Goal: Task Accomplishment & Management: Manage account settings

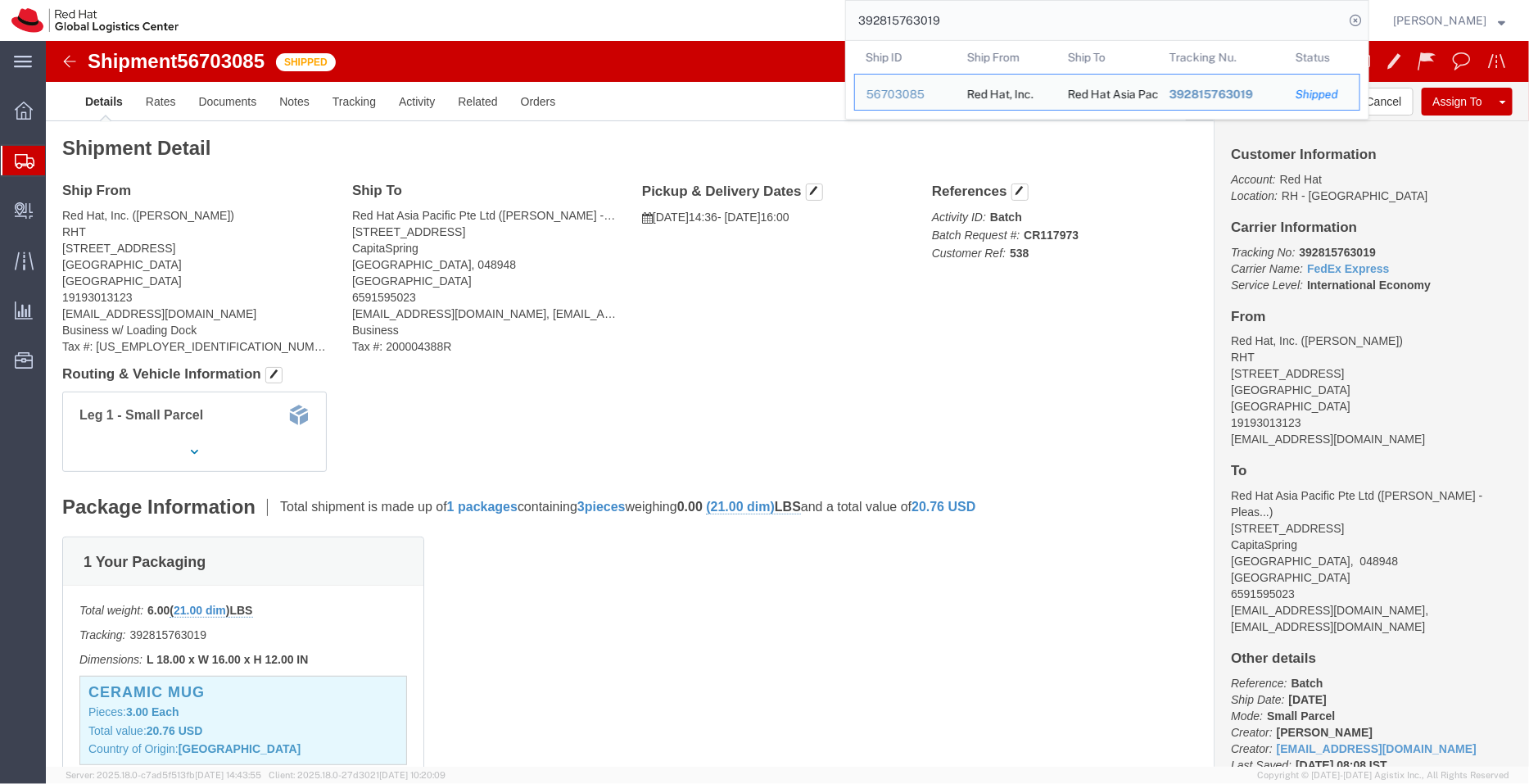
drag, startPoint x: 983, startPoint y: 28, endPoint x: 800, endPoint y: 25, distance: 183.0
click at [800, 25] on div "392815763019 Ship ID Ship From Ship To Tracking Nu. Status Ship ID 56703085 Shi…" at bounding box center [780, 20] width 1179 height 41
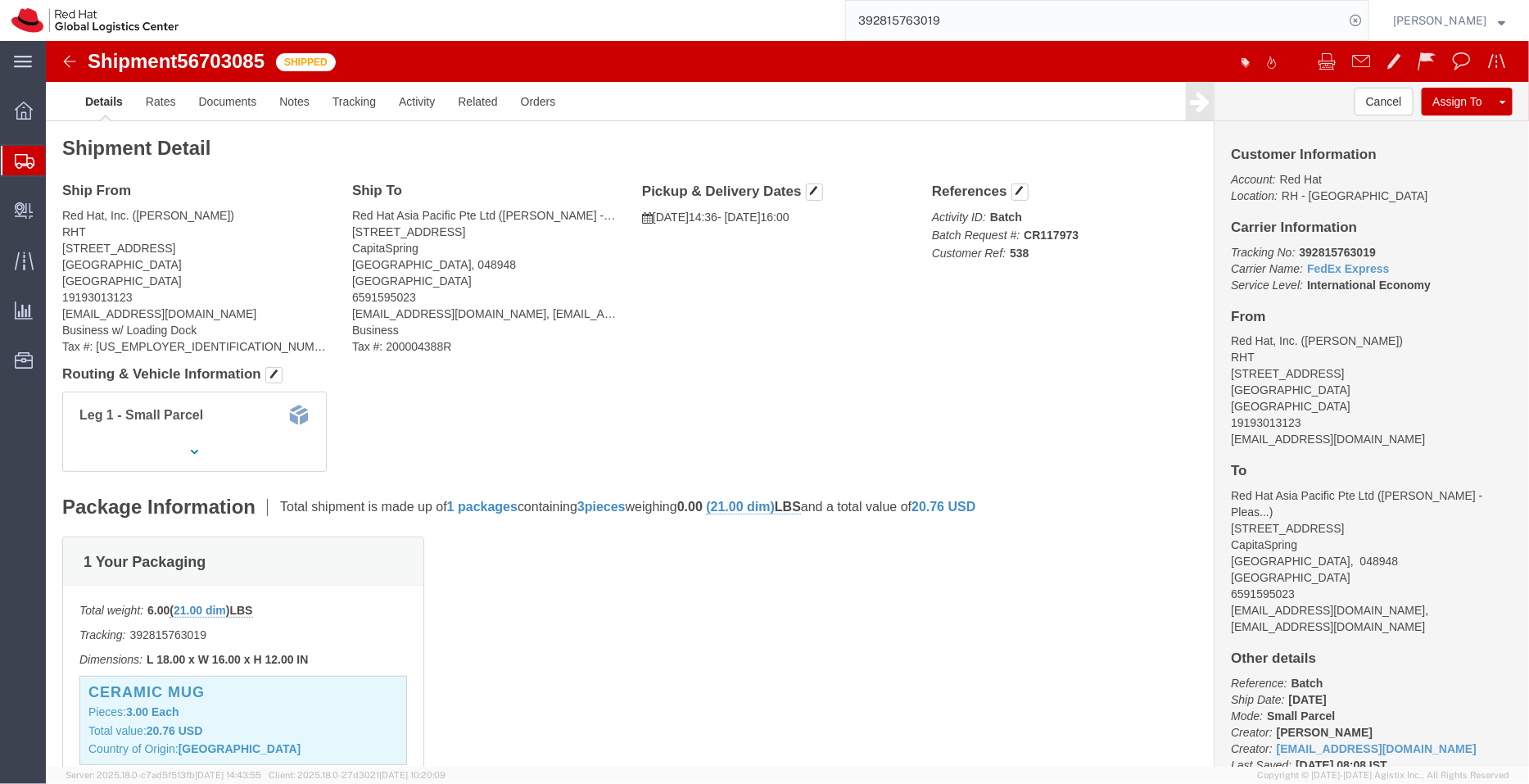
paste input "078356957"
type input "392078356957"
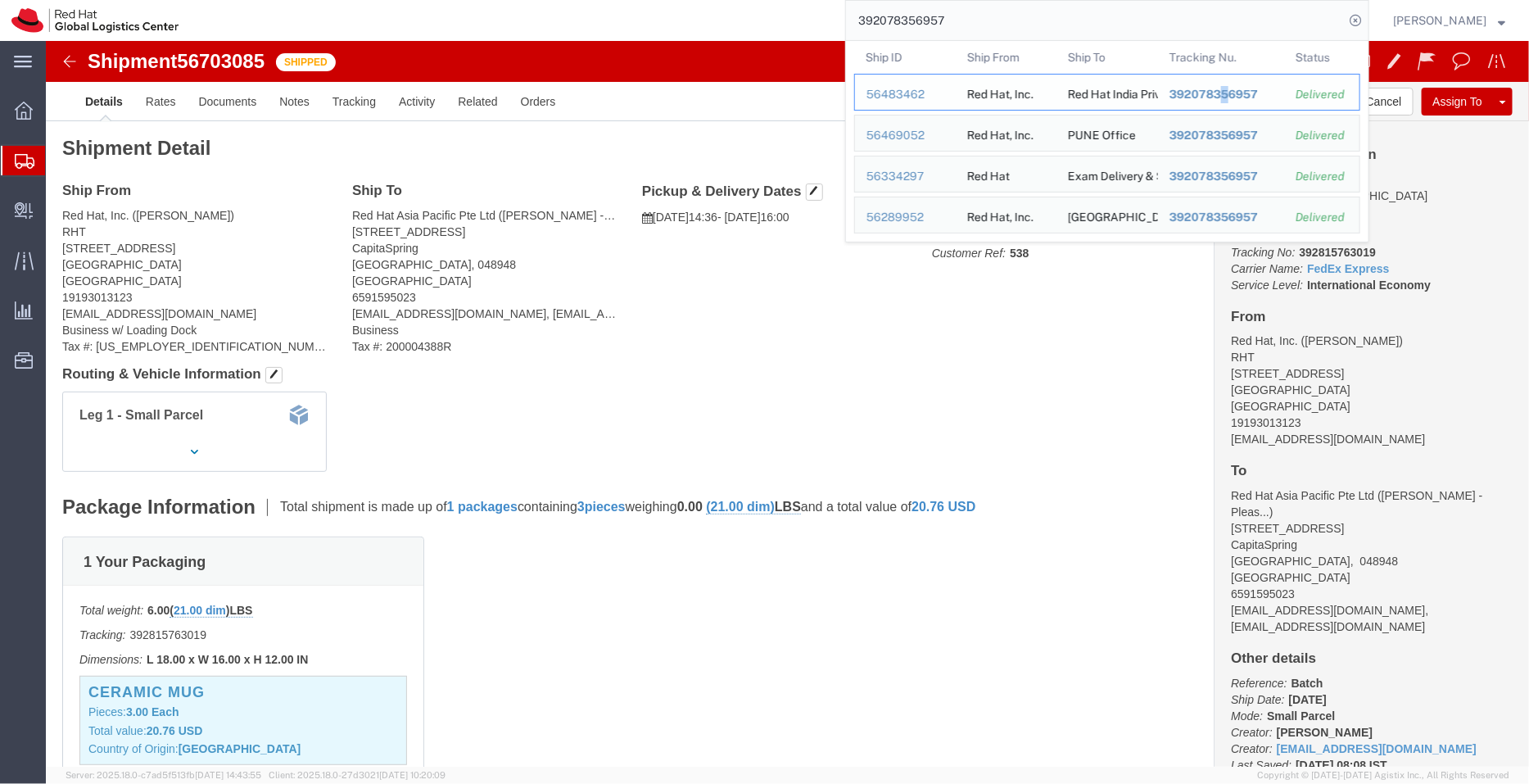
drag, startPoint x: 1226, startPoint y: 86, endPoint x: 1229, endPoint y: 94, distance: 8.5
click at [1229, 94] on span "392078356957" at bounding box center [1214, 93] width 88 height 13
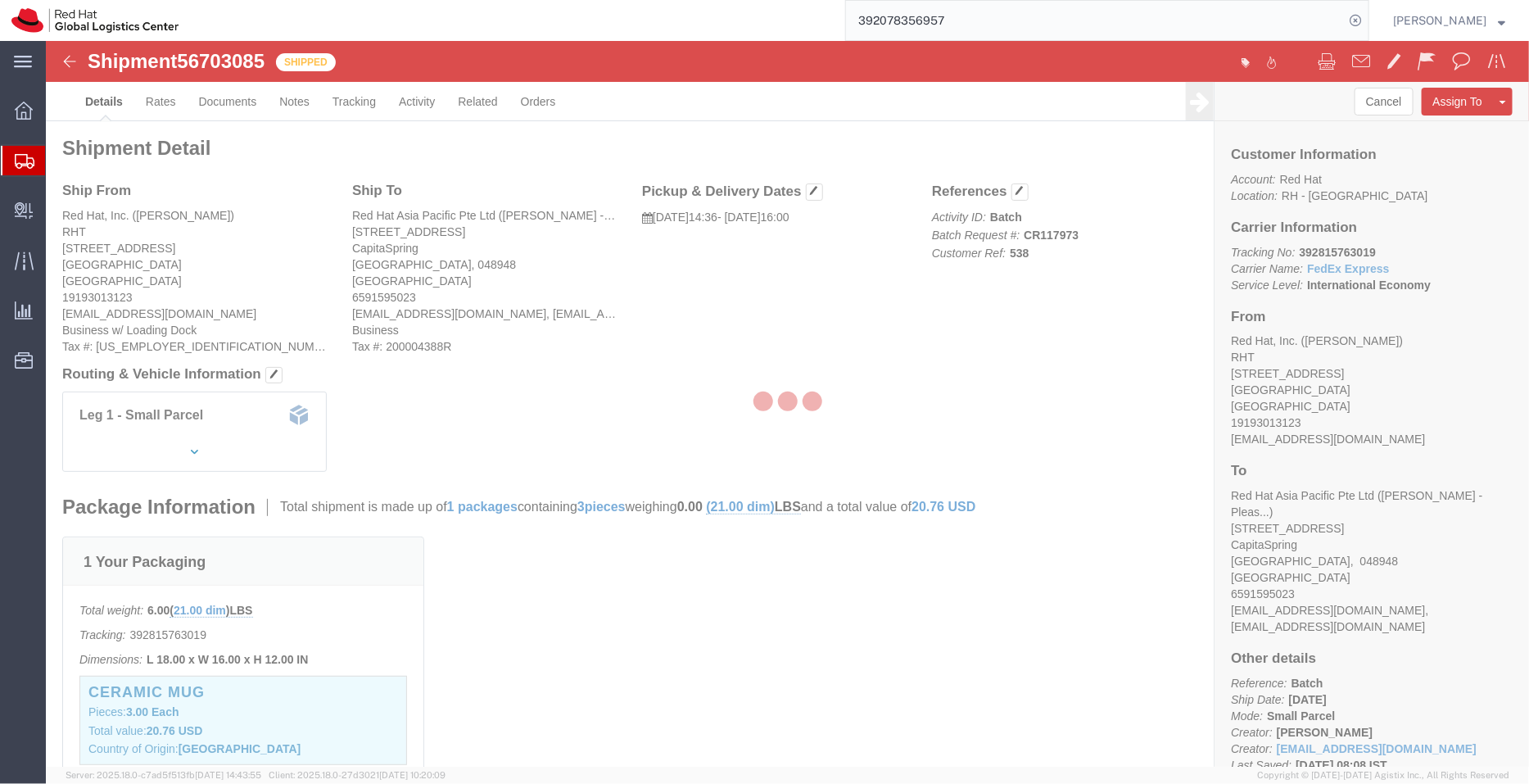
click at [1229, 94] on div at bounding box center [787, 403] width 1483 height 725
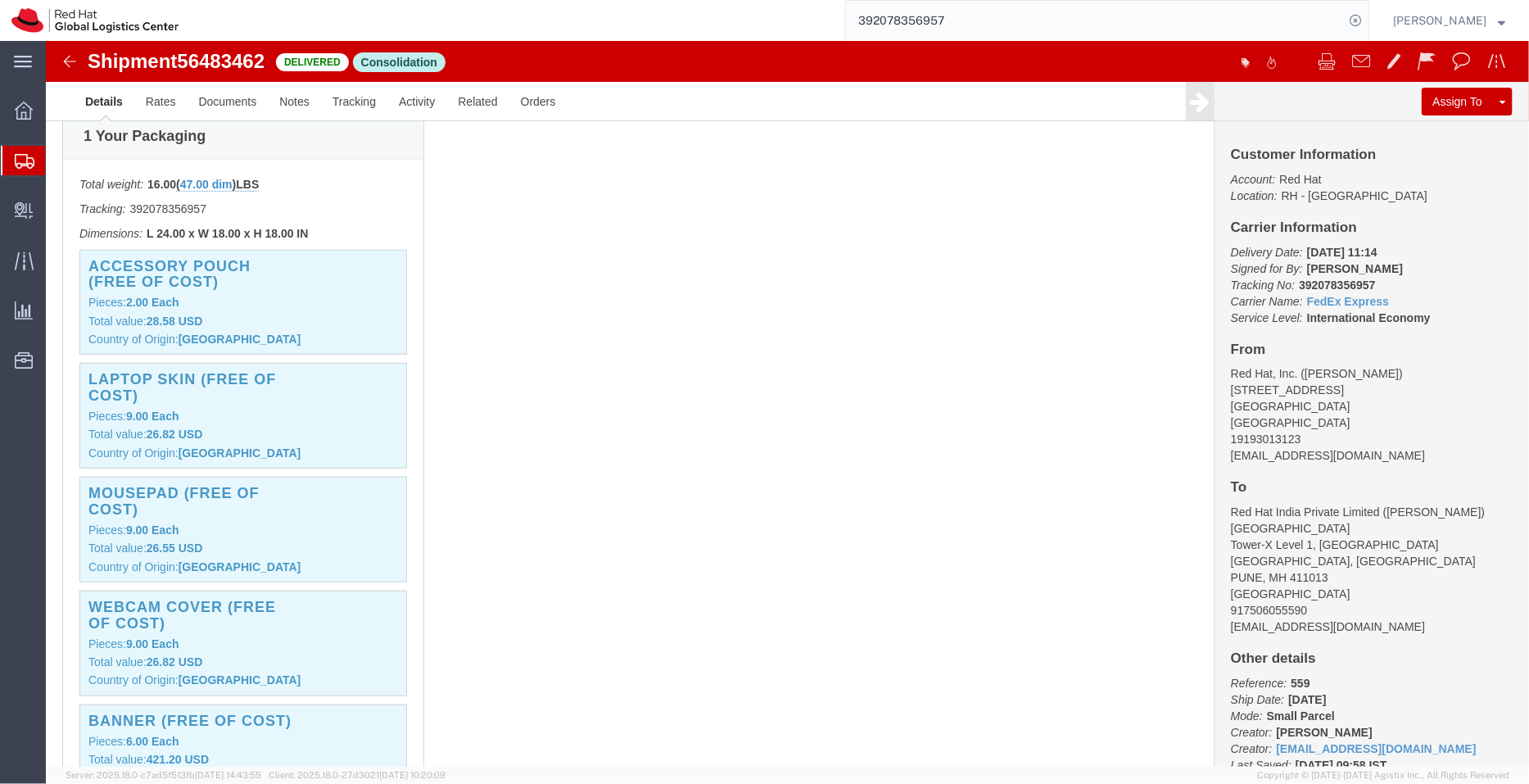
scroll to position [439, 0]
click p "Pieces: 9.00 Each"
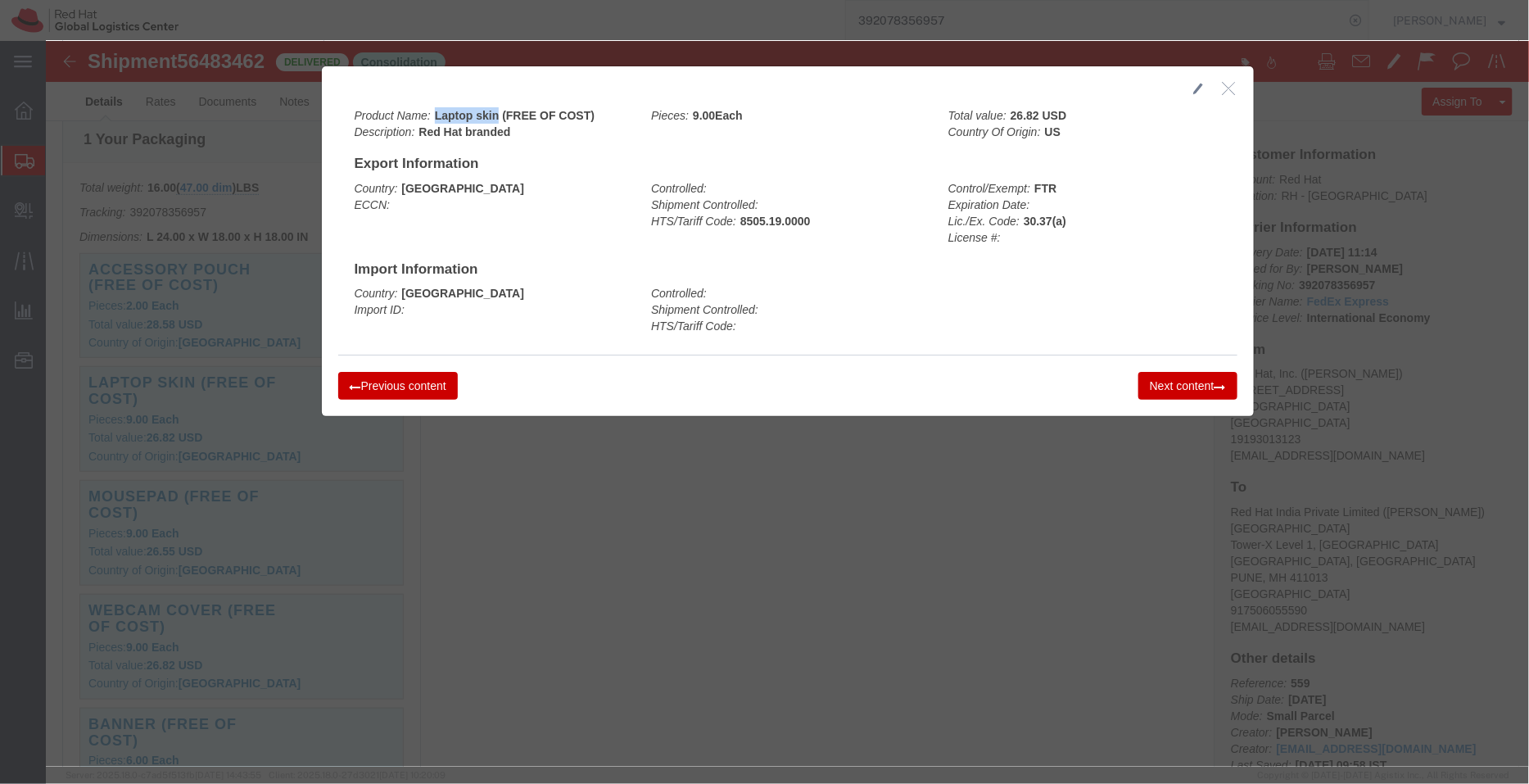
drag, startPoint x: 445, startPoint y: 71, endPoint x: 392, endPoint y: 65, distance: 53.3
click b "Laptop skin (FREE OF COST)"
copy b "Laptop skin"
drag, startPoint x: 765, startPoint y: 177, endPoint x: 691, endPoint y: 183, distance: 74.2
click div "Controlled: Shipment Controlled: HTS/Tariff Code: 8505.19.0000"
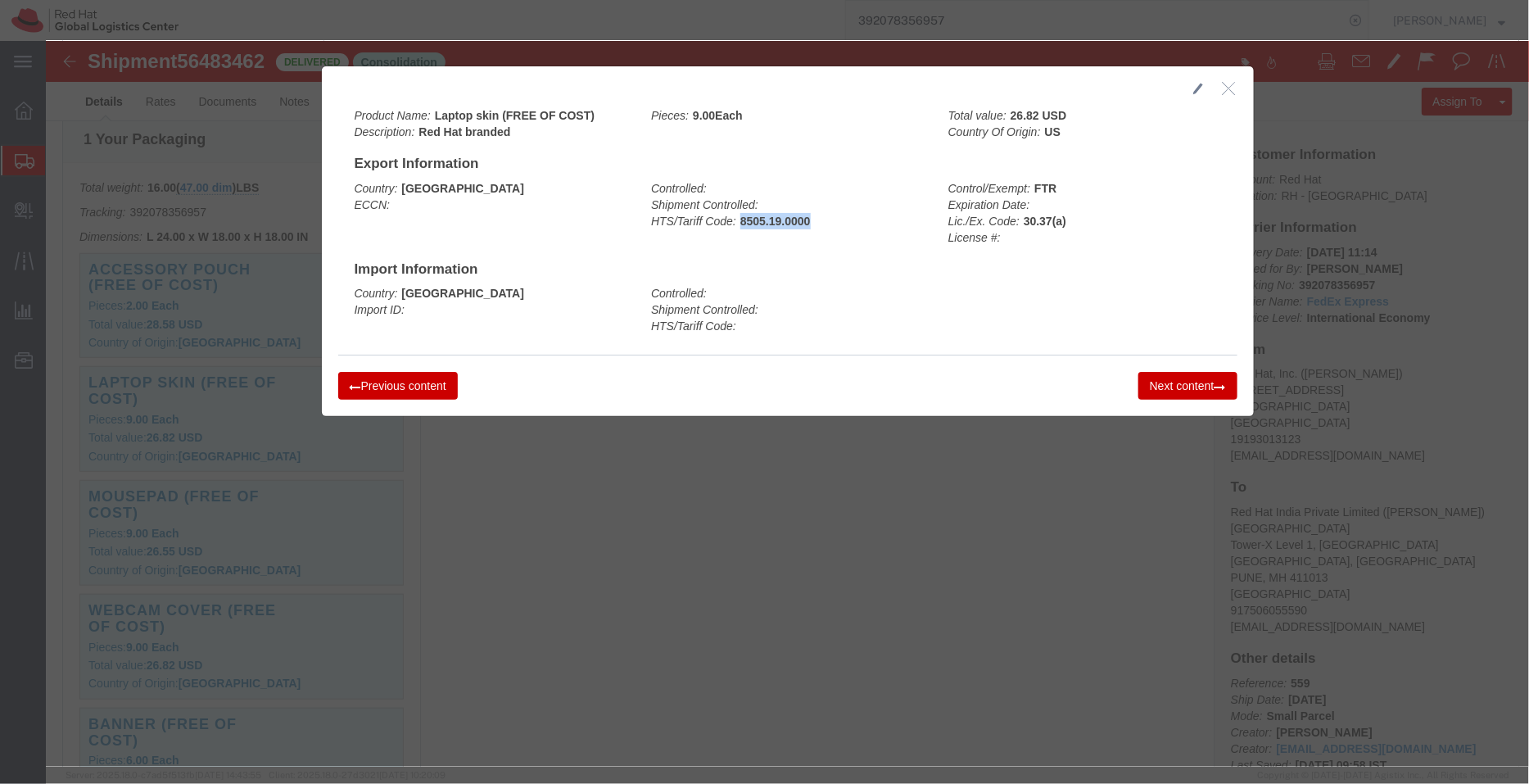
copy b "8505.19.0000"
click button "button"
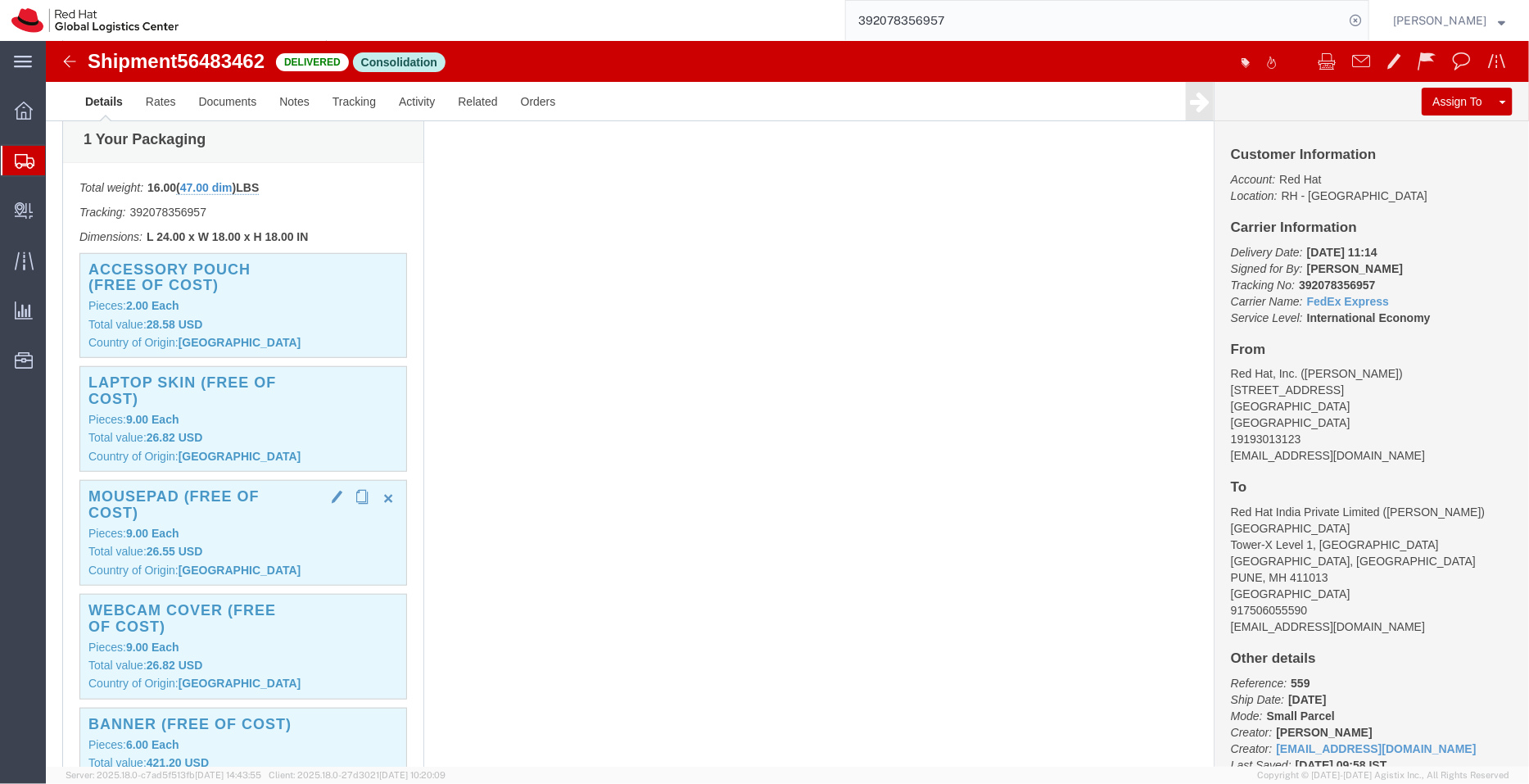
click p "Pieces: 9.00 Each"
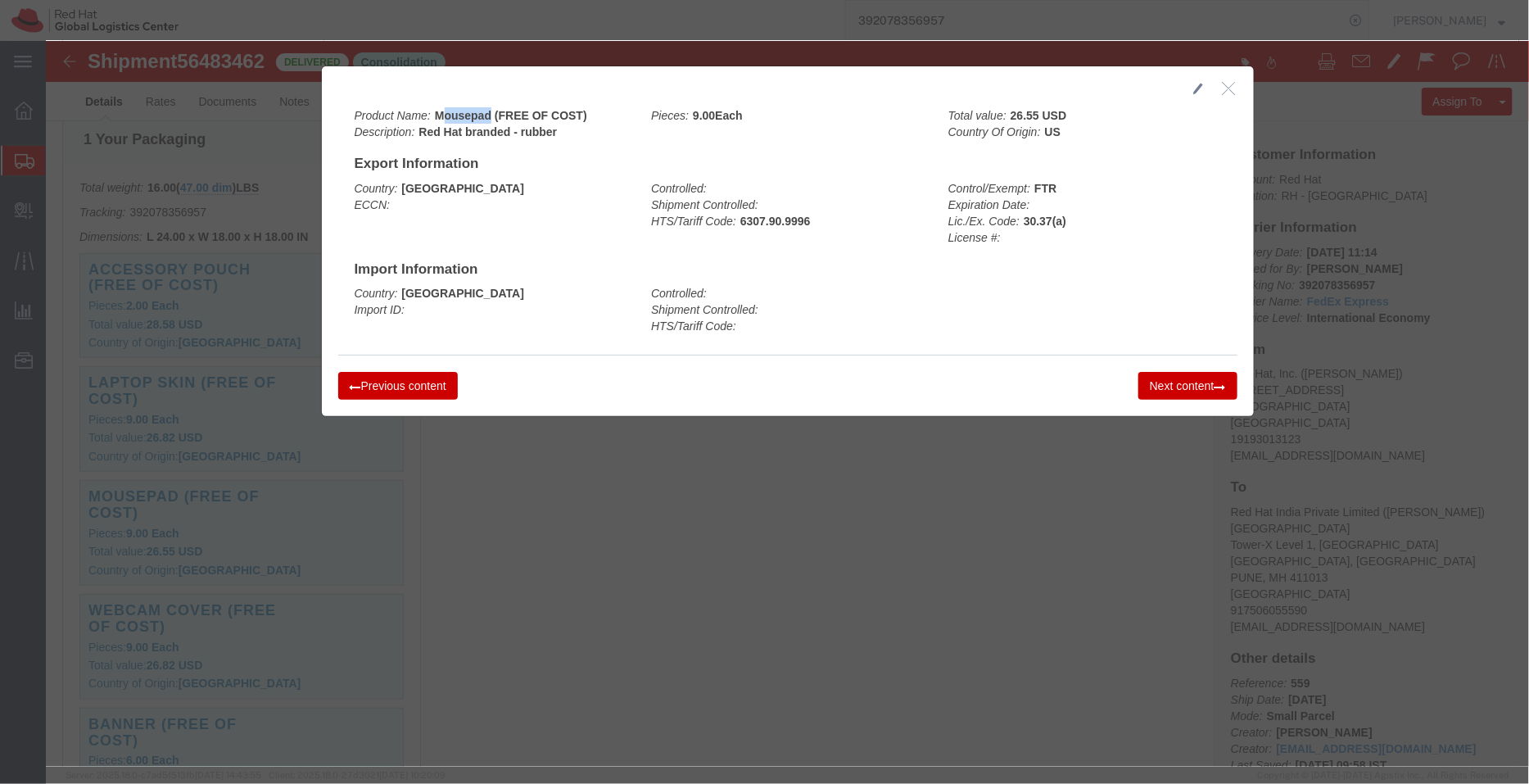
drag, startPoint x: 438, startPoint y: 76, endPoint x: 392, endPoint y: 67, distance: 46.9
click b "Mousepad (FREE OF COST)"
copy b "ousepad"
drag, startPoint x: 770, startPoint y: 180, endPoint x: 692, endPoint y: 176, distance: 78.1
click div "Controlled: Shipment Controlled: HTS/Tariff Code: 6307.90.9996"
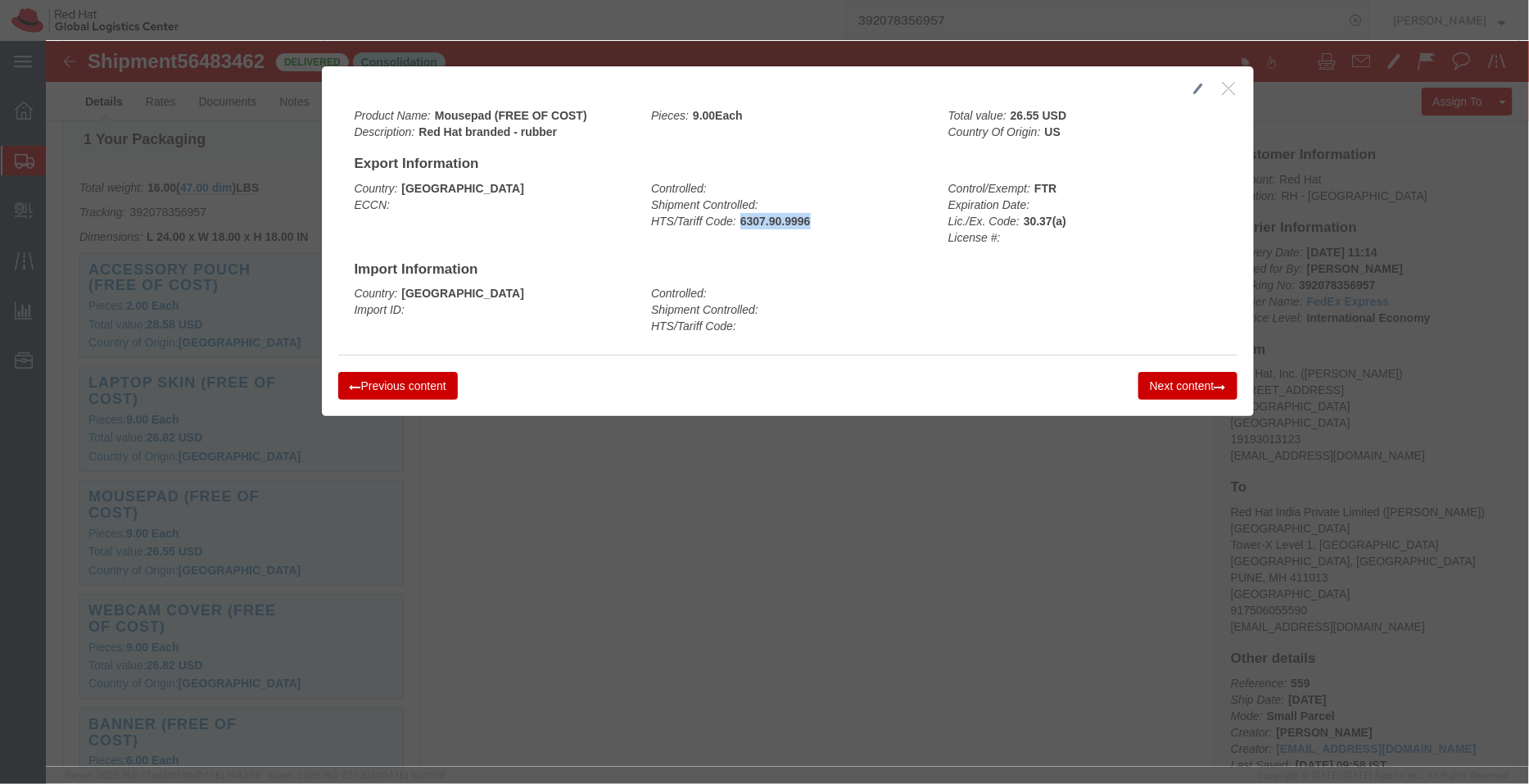
copy b "6307.90.9996"
click icon "button"
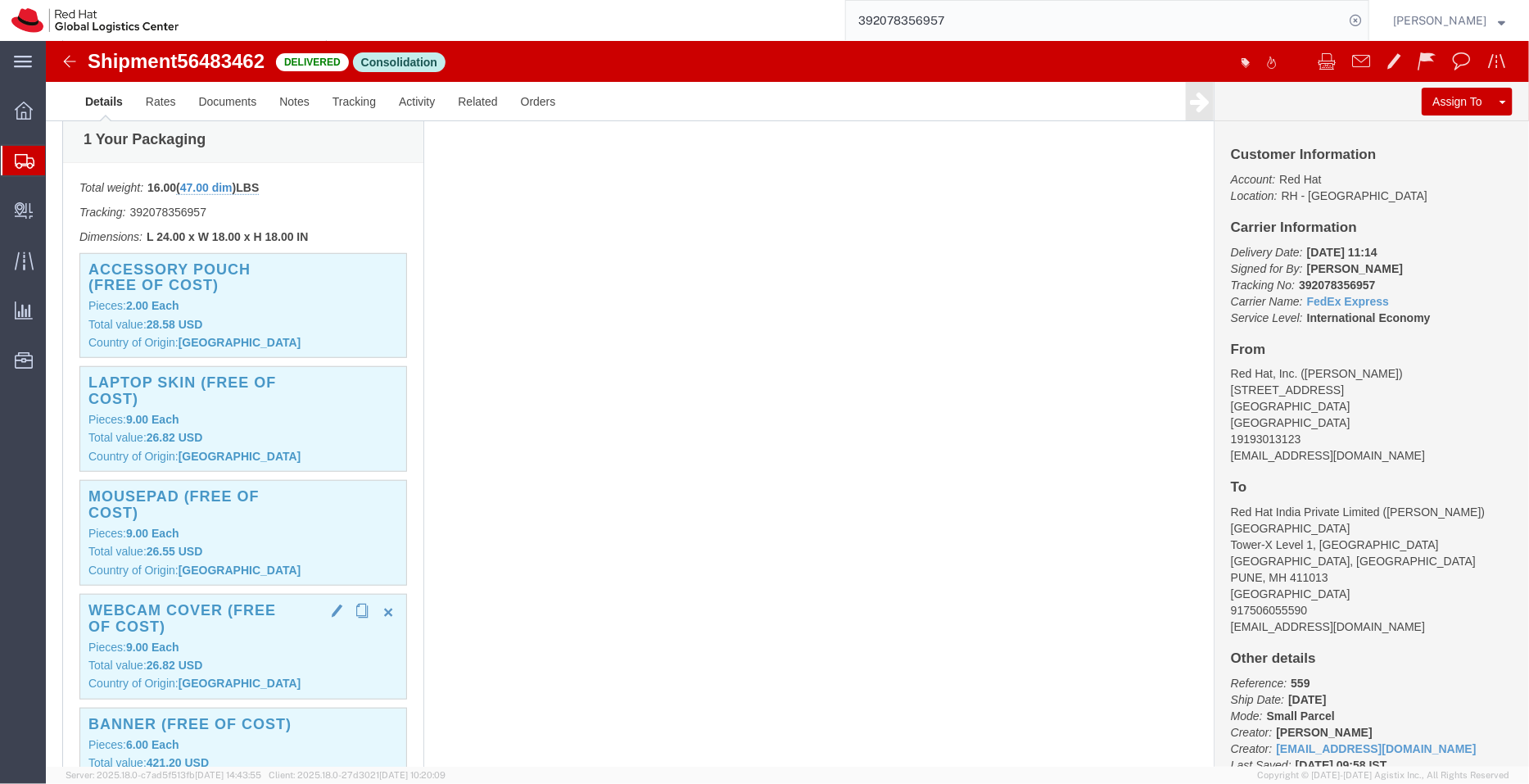
click p "Total value: 26.82 USD"
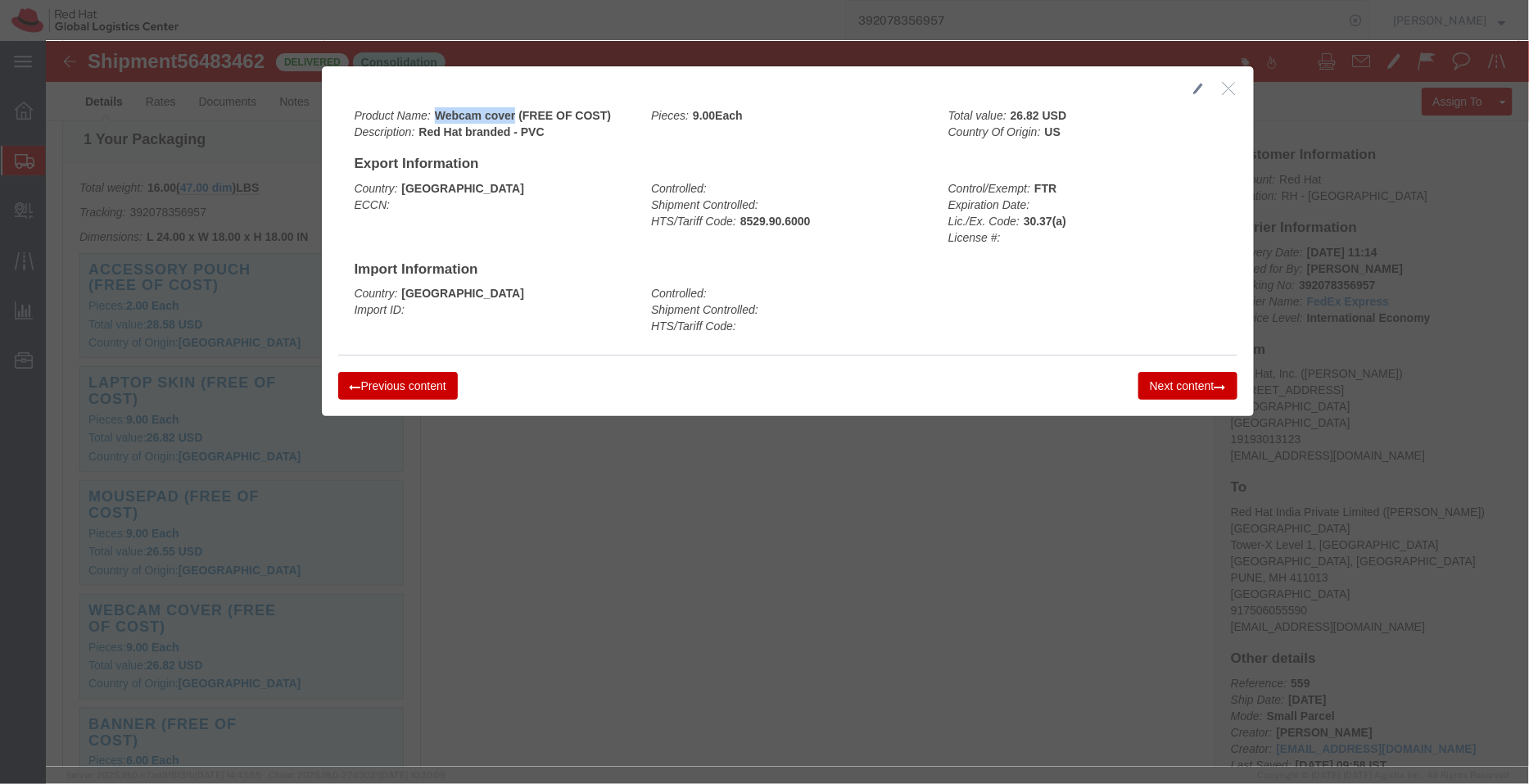
drag, startPoint x: 464, startPoint y: 71, endPoint x: 400, endPoint y: 63, distance: 64.5
click div "Product Name: Webcam cover (FREE OF COST) Description: Red Hat branded - PVC Pi…"
copy b "Webcam cover"
drag, startPoint x: 773, startPoint y: 177, endPoint x: 692, endPoint y: 186, distance: 81.5
click div "Controlled: Shipment Controlled: HTS/Tariff Code: 8529.90.6000"
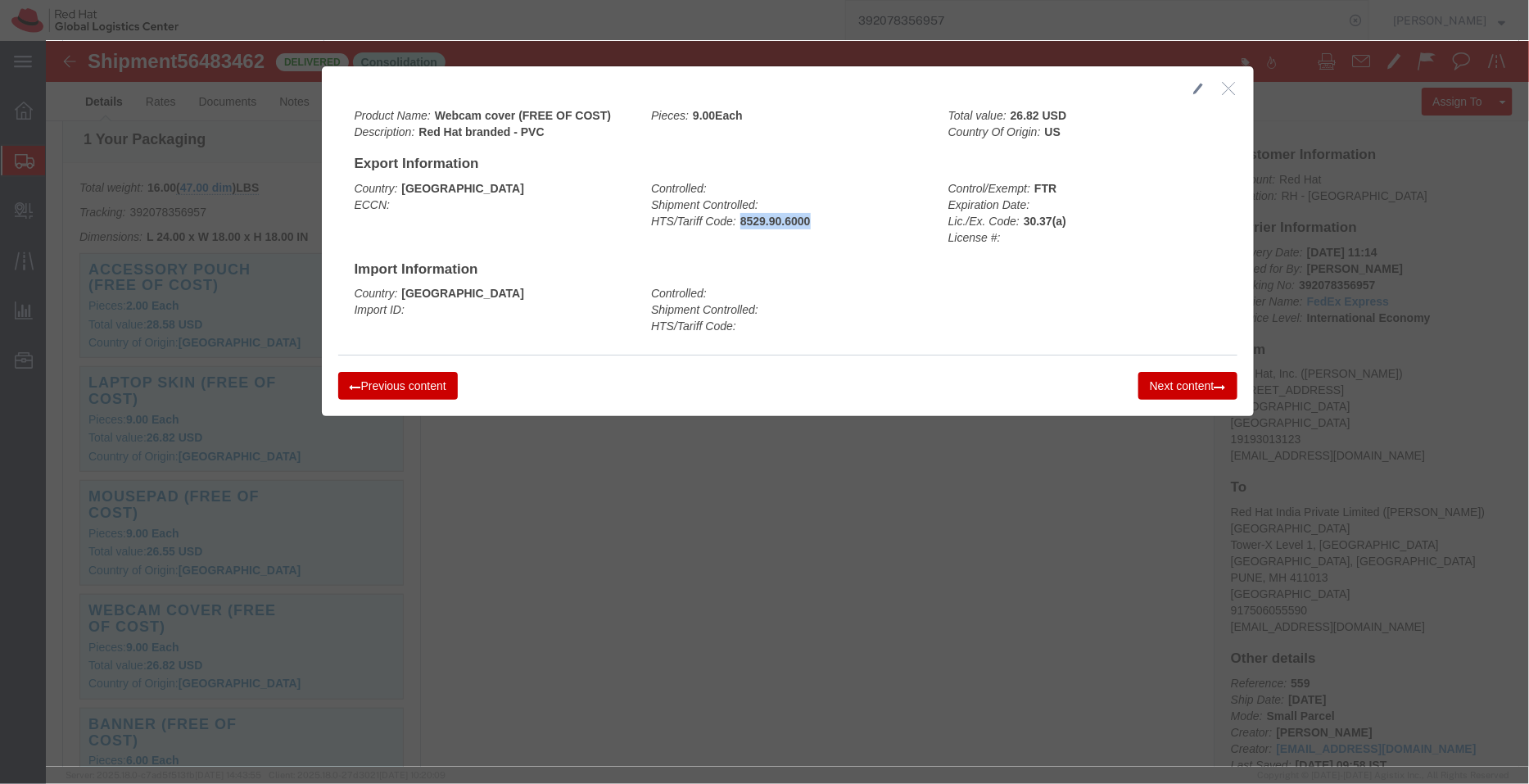
copy b "8529.90.6000"
click icon "button"
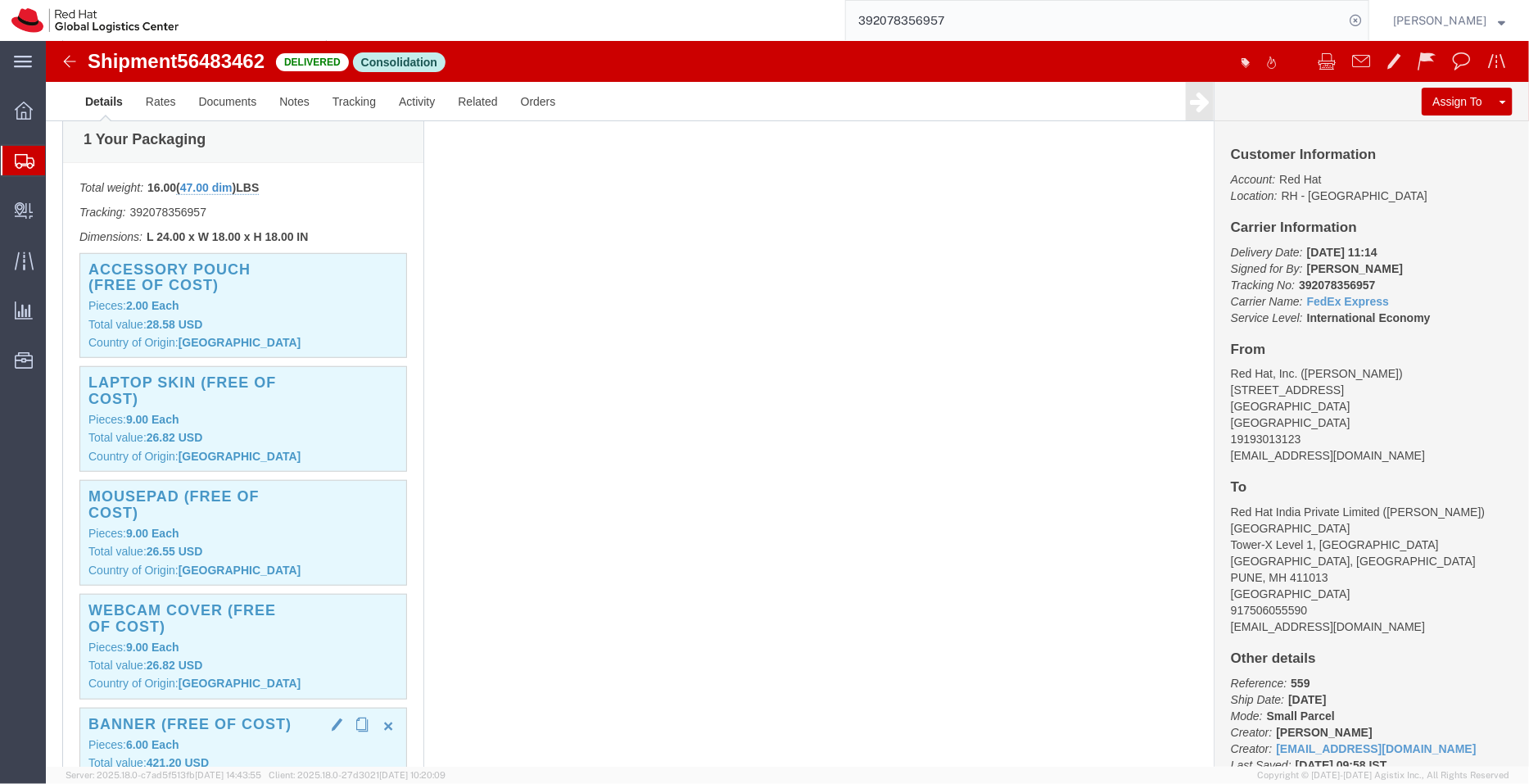
click h3 "Banner (FREE OF COST)"
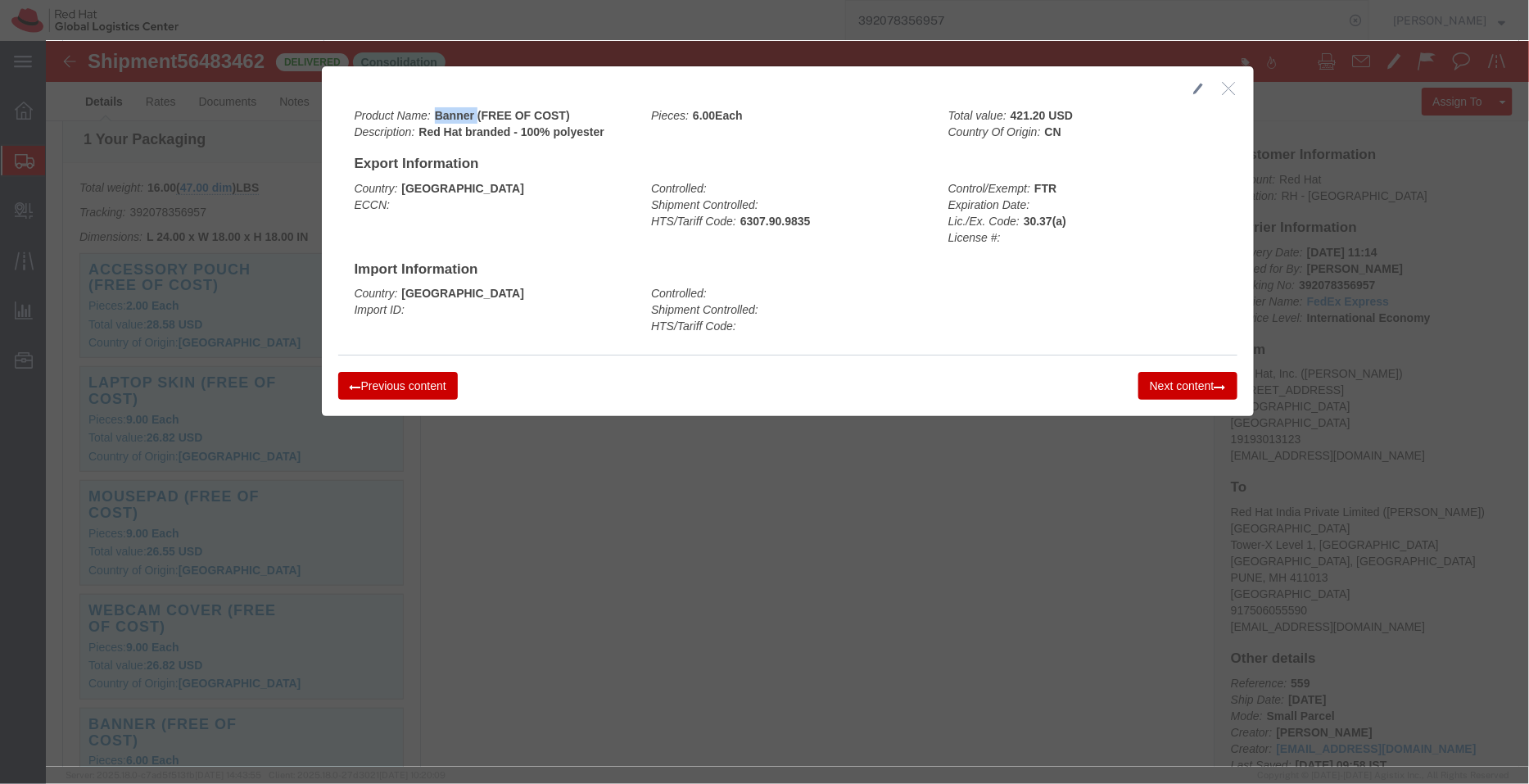
drag, startPoint x: 412, startPoint y: 71, endPoint x: 384, endPoint y: 76, distance: 28.4
click div "Product Name: Banner (FREE OF COST) Description: Red Hat branded - 100% polyest…"
copy b "Banner"
drag, startPoint x: 765, startPoint y: 182, endPoint x: 685, endPoint y: 183, distance: 80.0
click div "Controlled: Shipment Controlled: HTS/Tariff Code: 6307.90.9835"
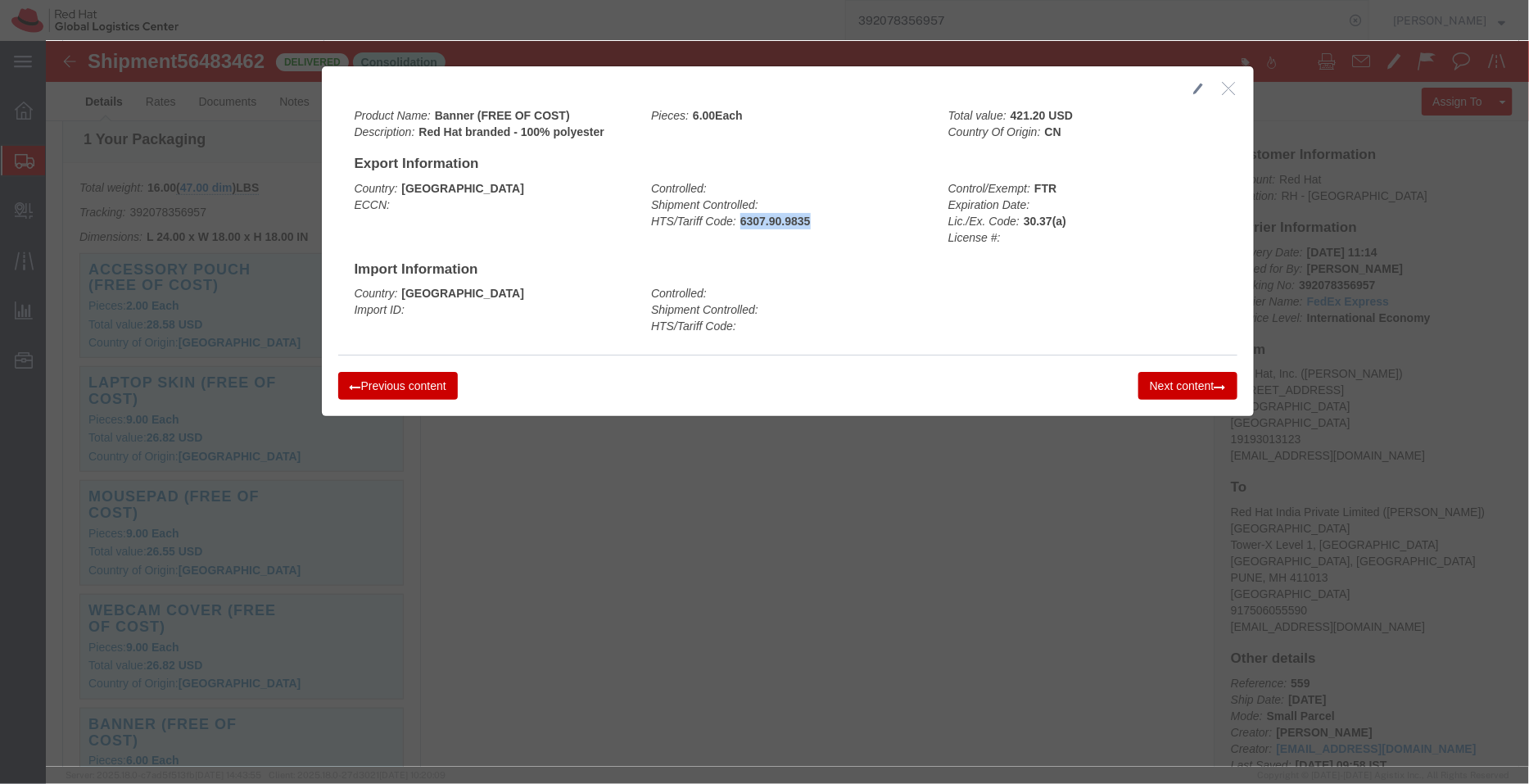
copy b "6307.90.9835"
click icon "button"
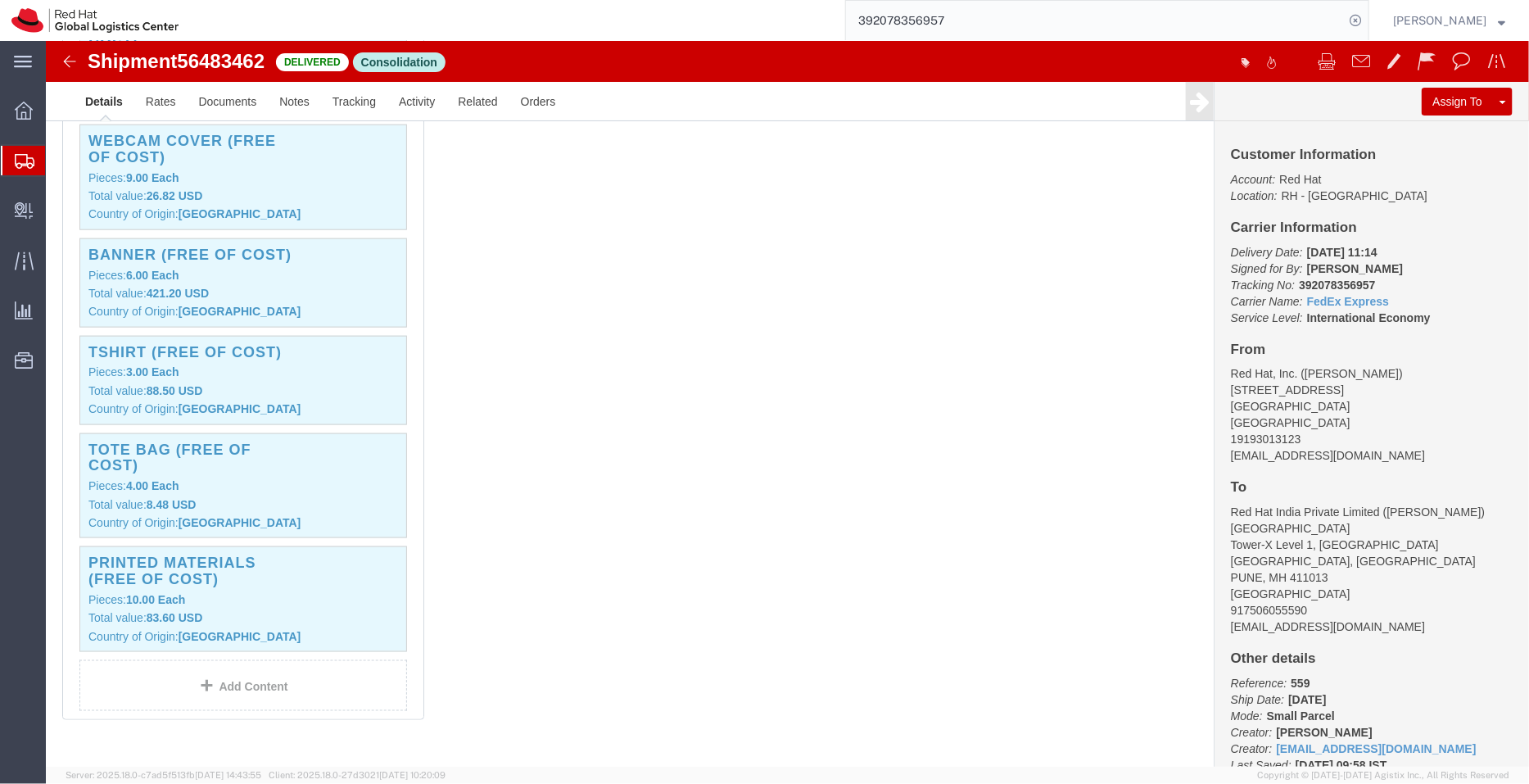
scroll to position [911, 0]
click div "Printed materials (FREE OF COST) Pieces: 10.00 Each Total value: 83.60 USD Coun…"
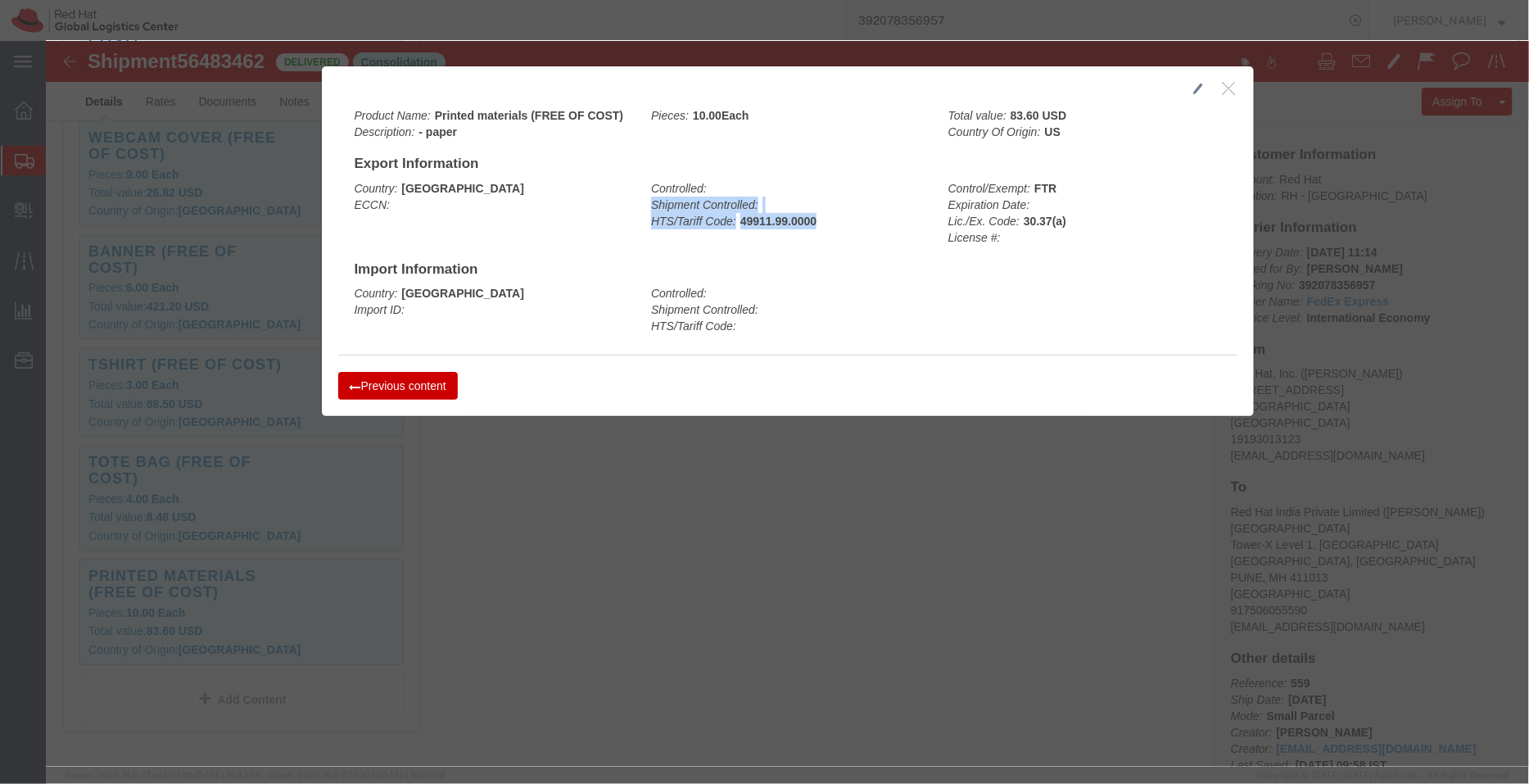
drag, startPoint x: 764, startPoint y: 175, endPoint x: 790, endPoint y: 186, distance: 28.2
click div "Controlled: Shipment Controlled: HTS/Tariff Code: 49911.99.0000"
drag, startPoint x: 772, startPoint y: 179, endPoint x: 689, endPoint y: 176, distance: 83.1
click div "Controlled: Shipment Controlled: HTS/Tariff Code: 49911.99.0000"
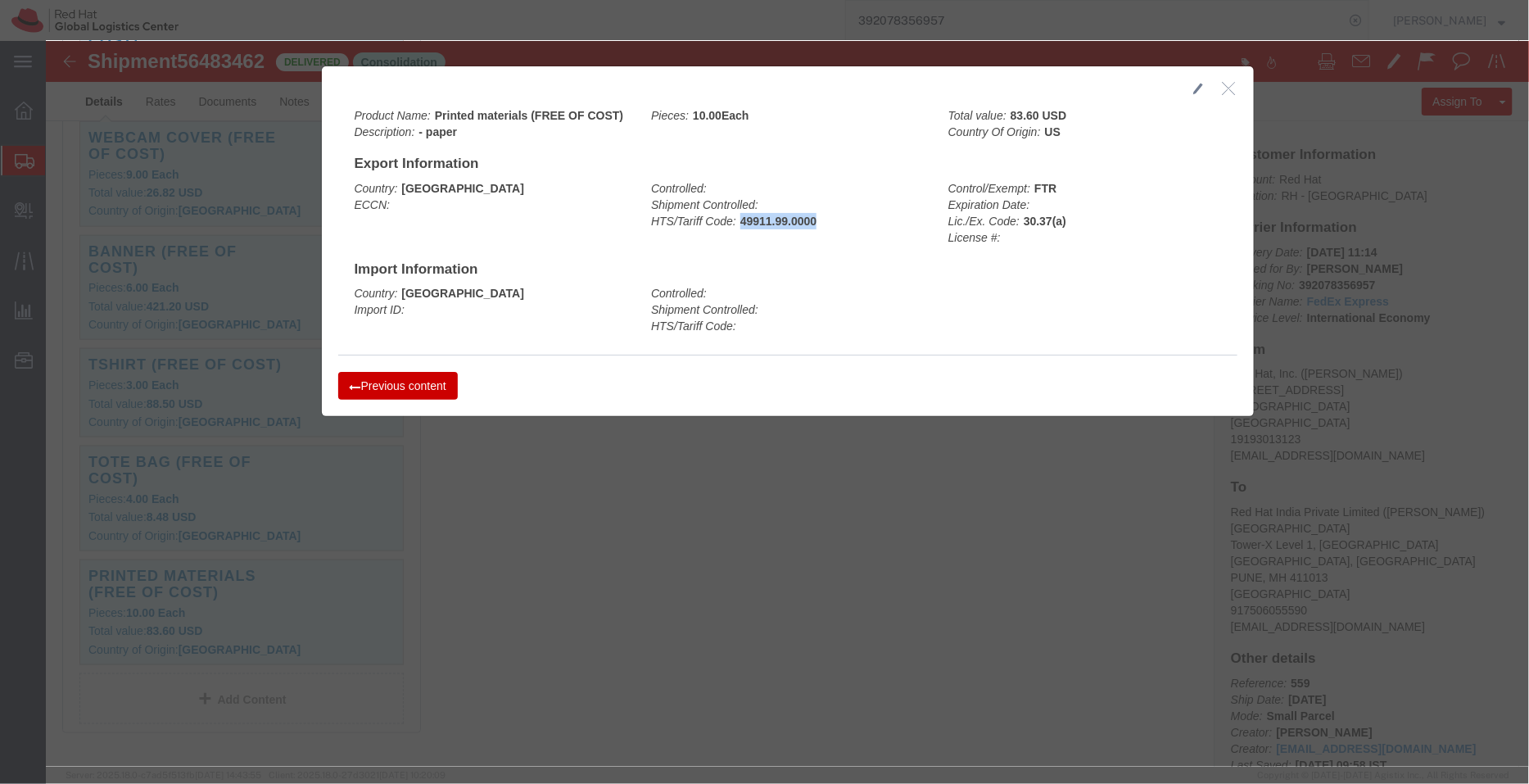
copy b "49911.99.0000"
click icon "button"
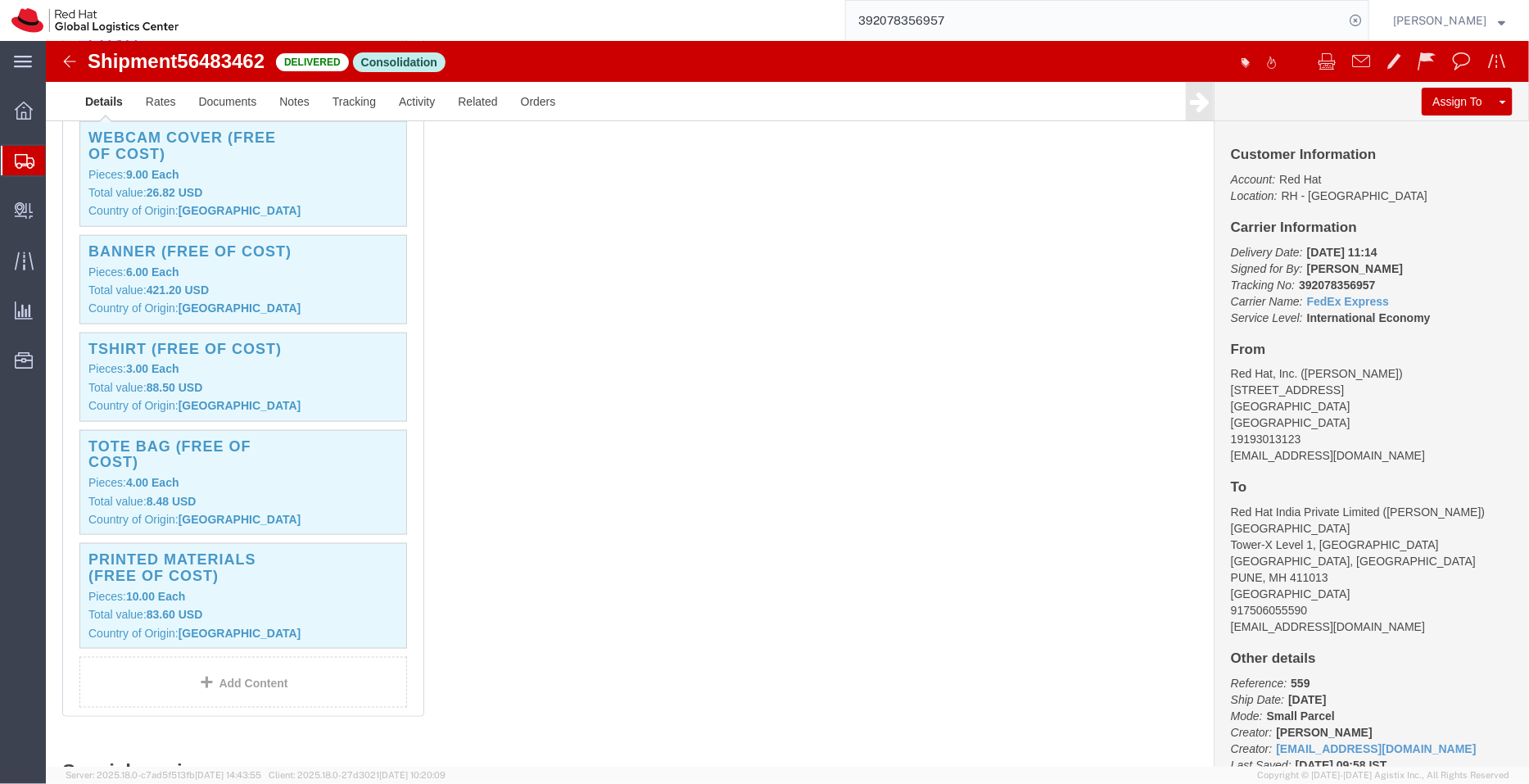
click at [0, 0] on span "Shipment Manager" at bounding box center [0, 0] width 0 height 0
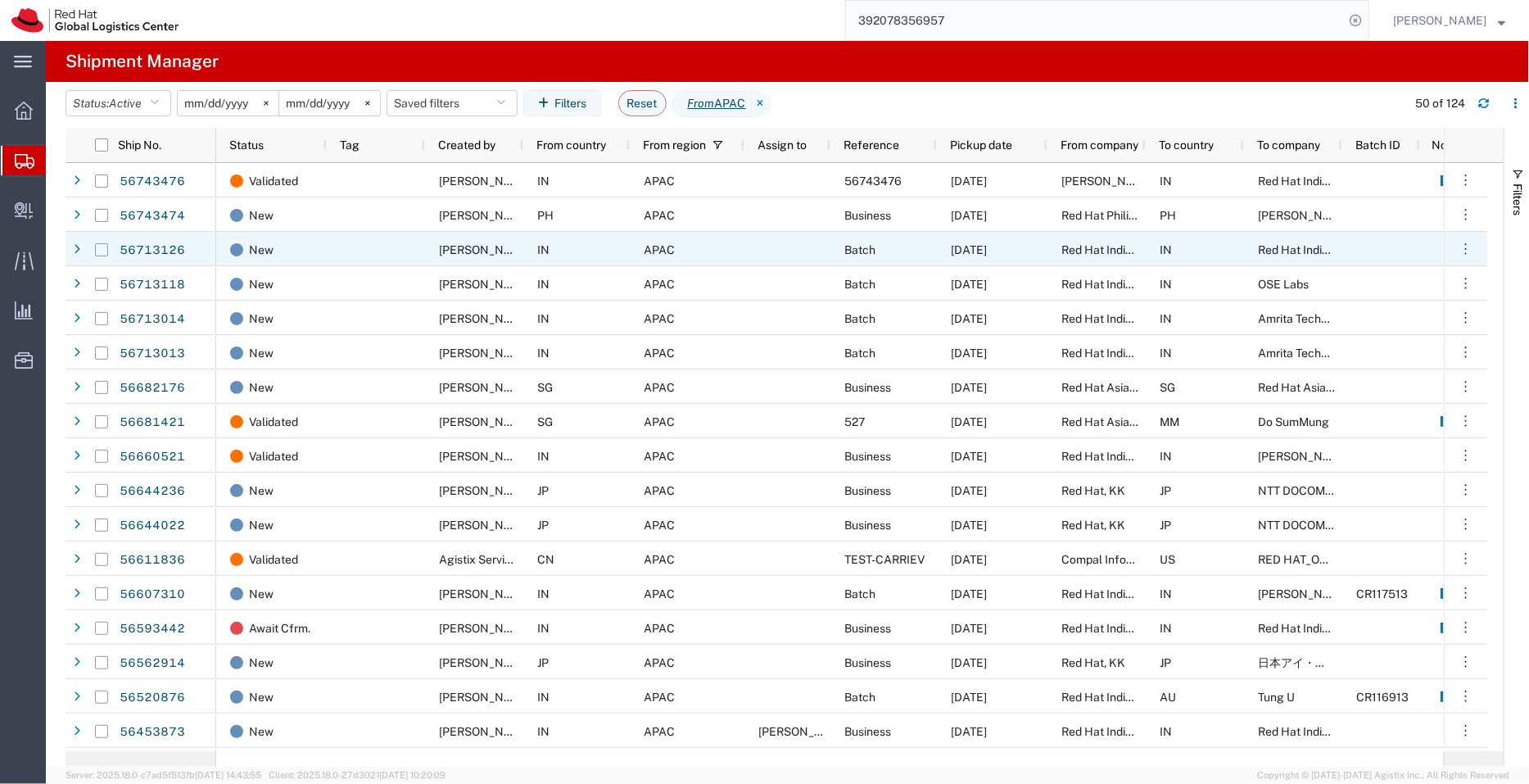
click at [102, 249] on input "Press Space to toggle row selection (unchecked)" at bounding box center [101, 249] width 13 height 13
checkbox input "true"
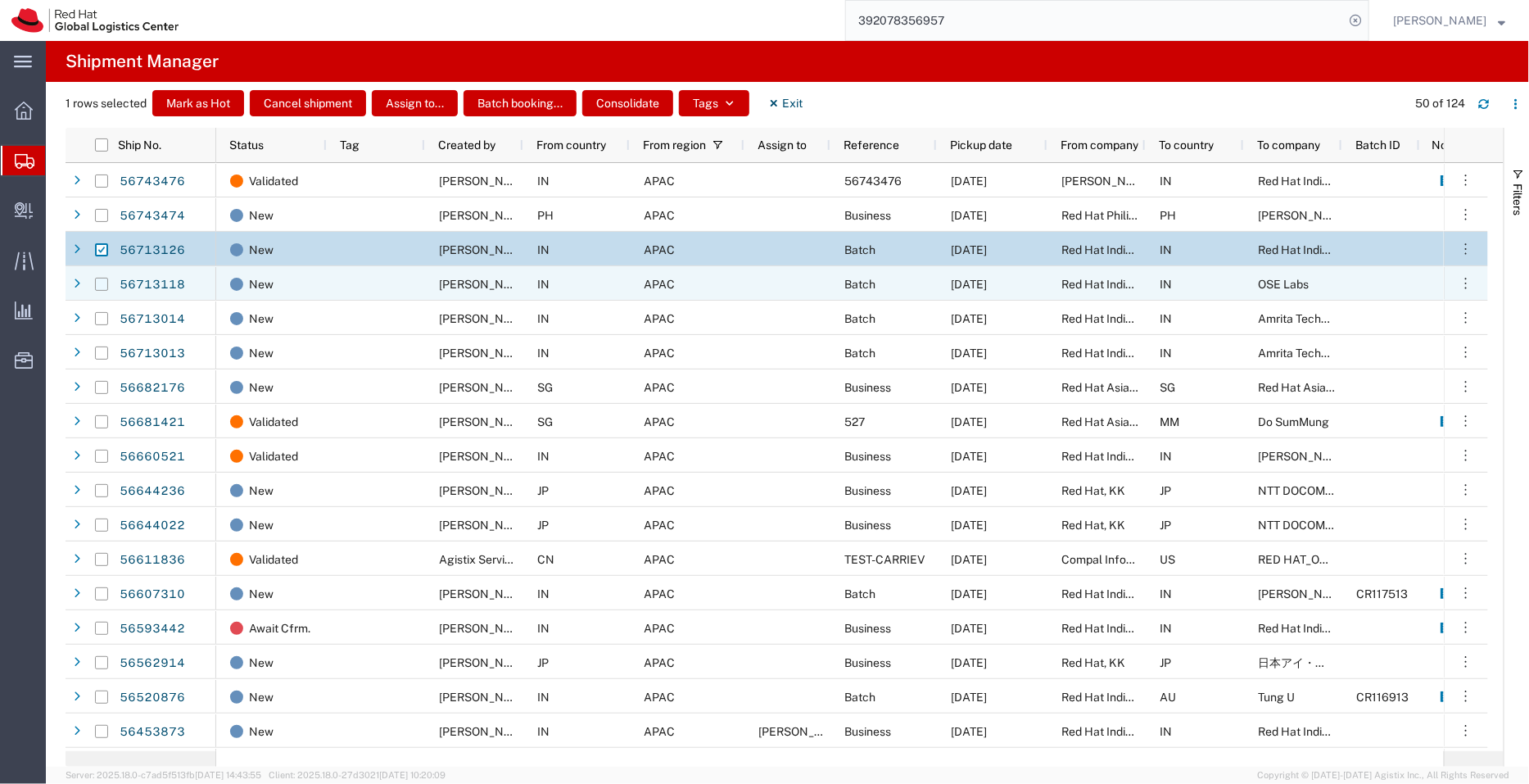
click at [98, 288] on input "Press Space to toggle row selection (unchecked)" at bounding box center [101, 283] width 13 height 13
checkbox input "true"
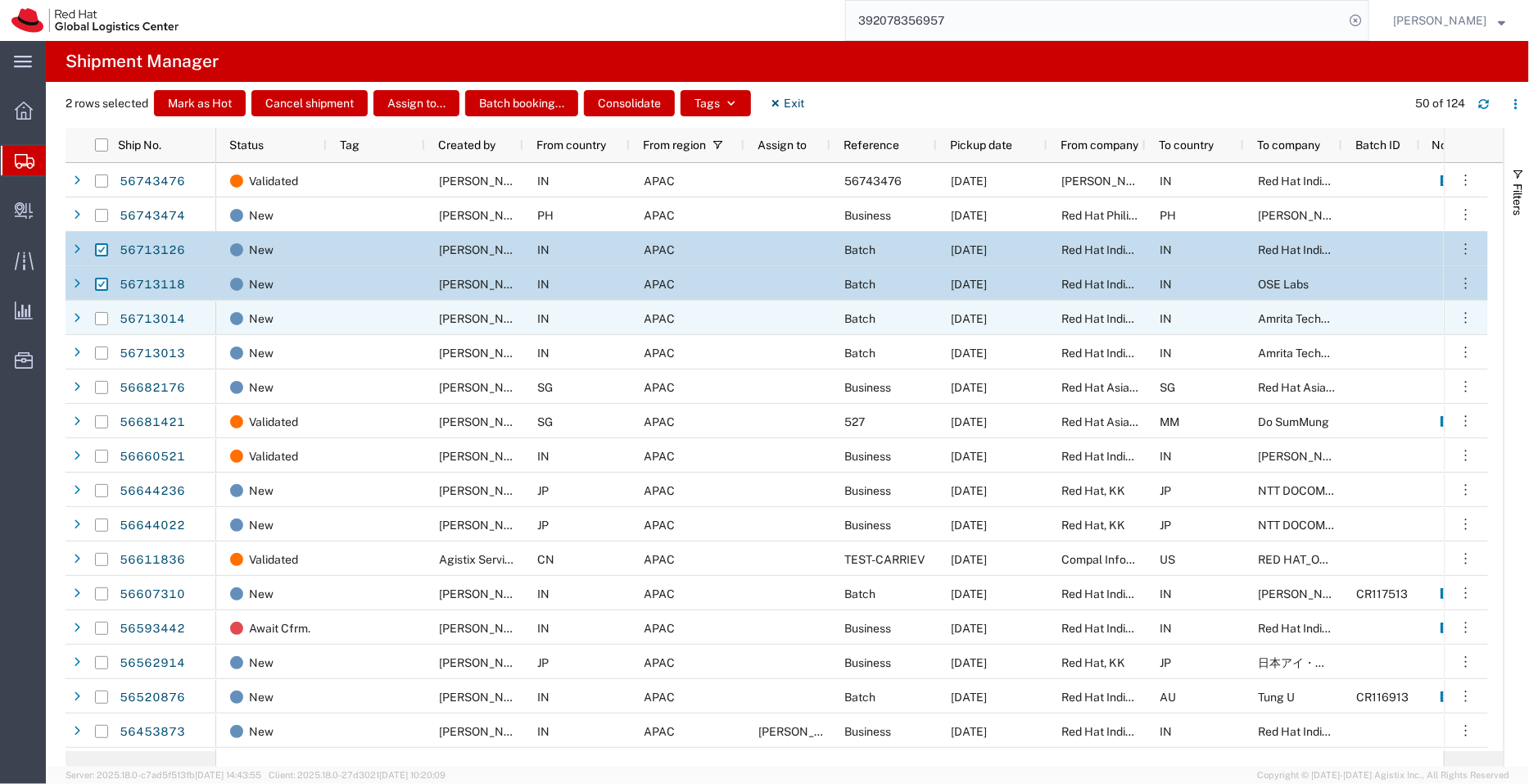
click at [95, 333] on div at bounding box center [101, 318] width 13 height 35
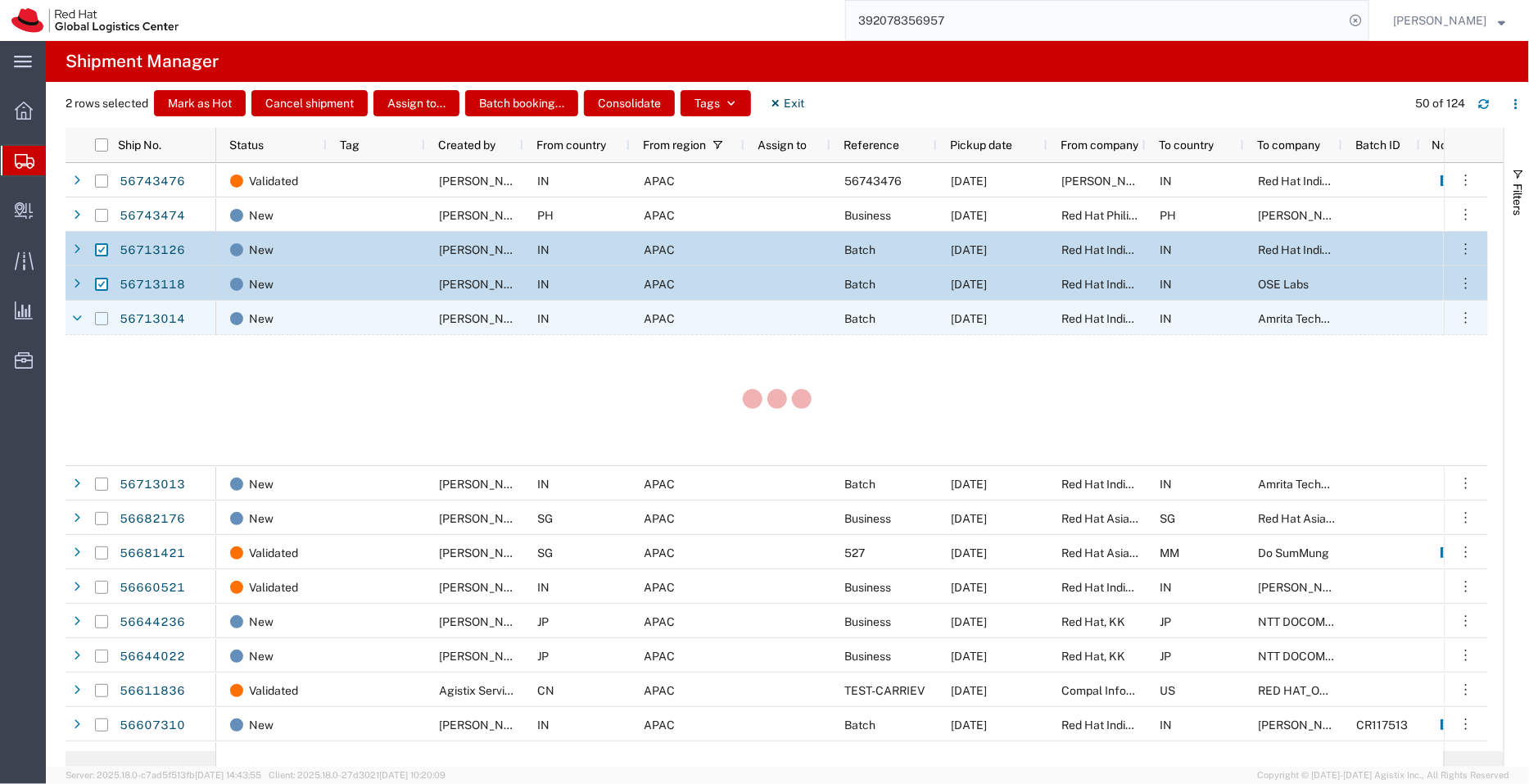
click at [103, 318] on input "Press Space to toggle row selection (unchecked)" at bounding box center [101, 318] width 13 height 13
checkbox input "true"
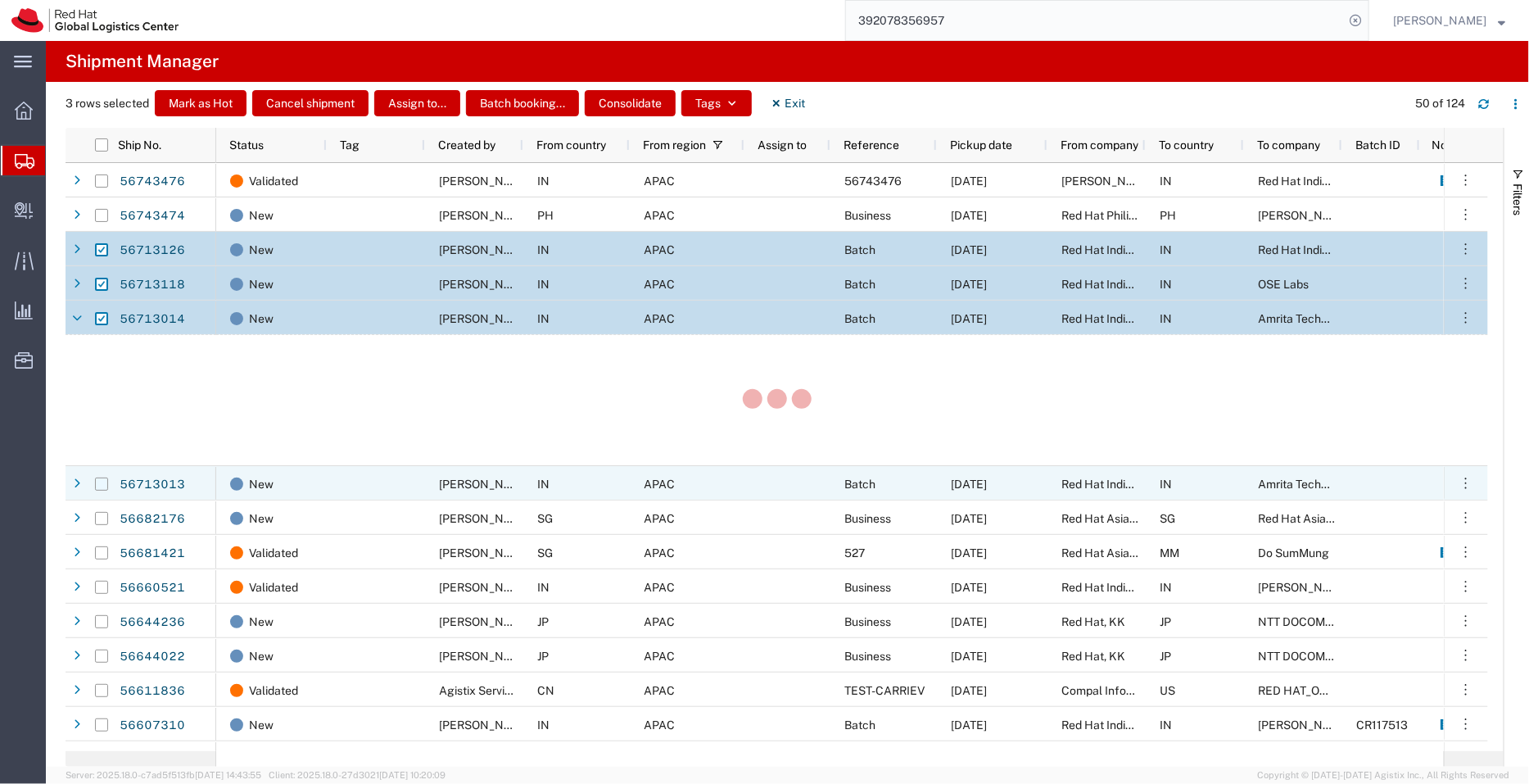
click at [104, 488] on input "Press Space to toggle row selection (unchecked)" at bounding box center [101, 484] width 13 height 13
checkbox input "true"
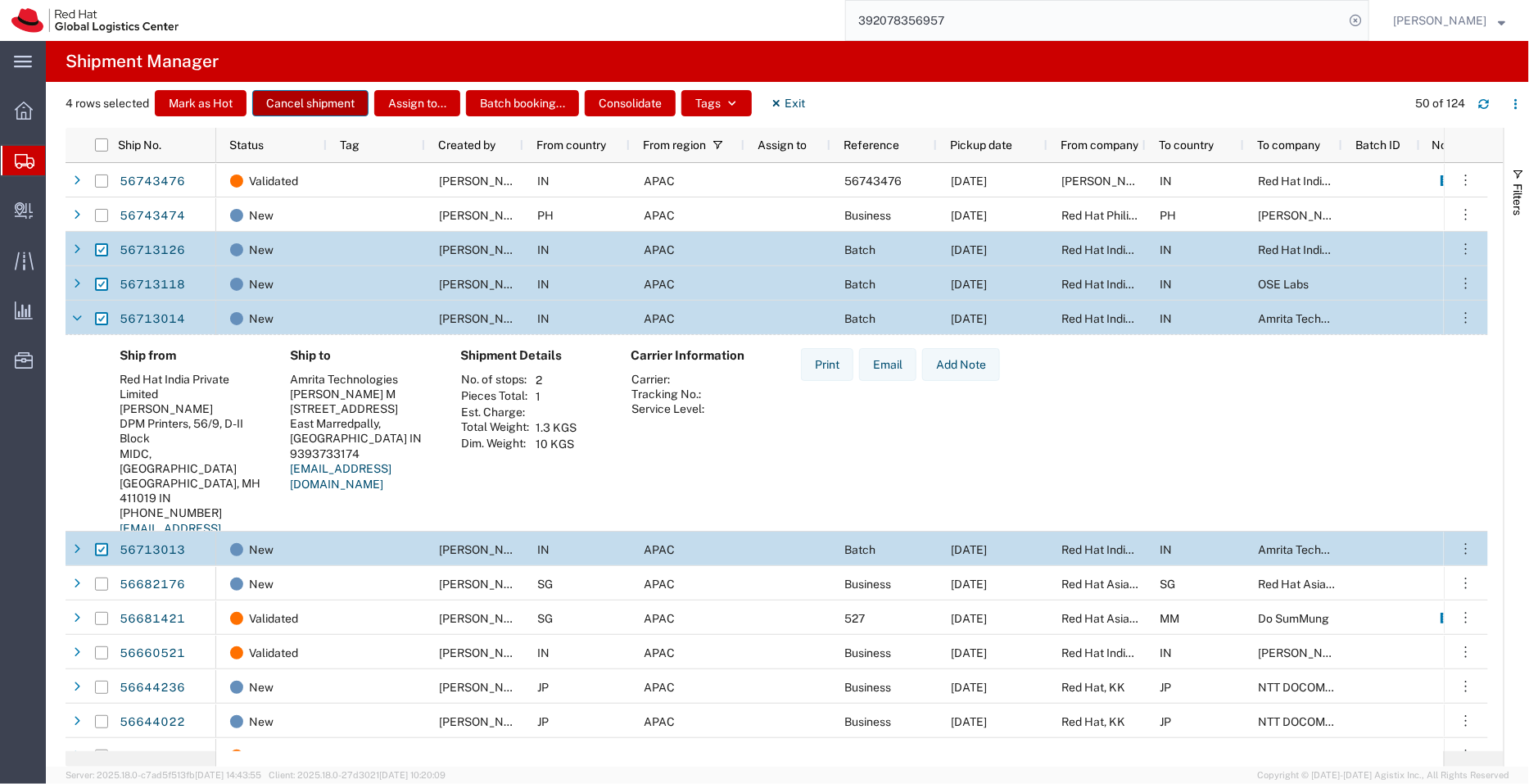
click at [340, 98] on button "Cancel shipment" at bounding box center [310, 103] width 116 height 26
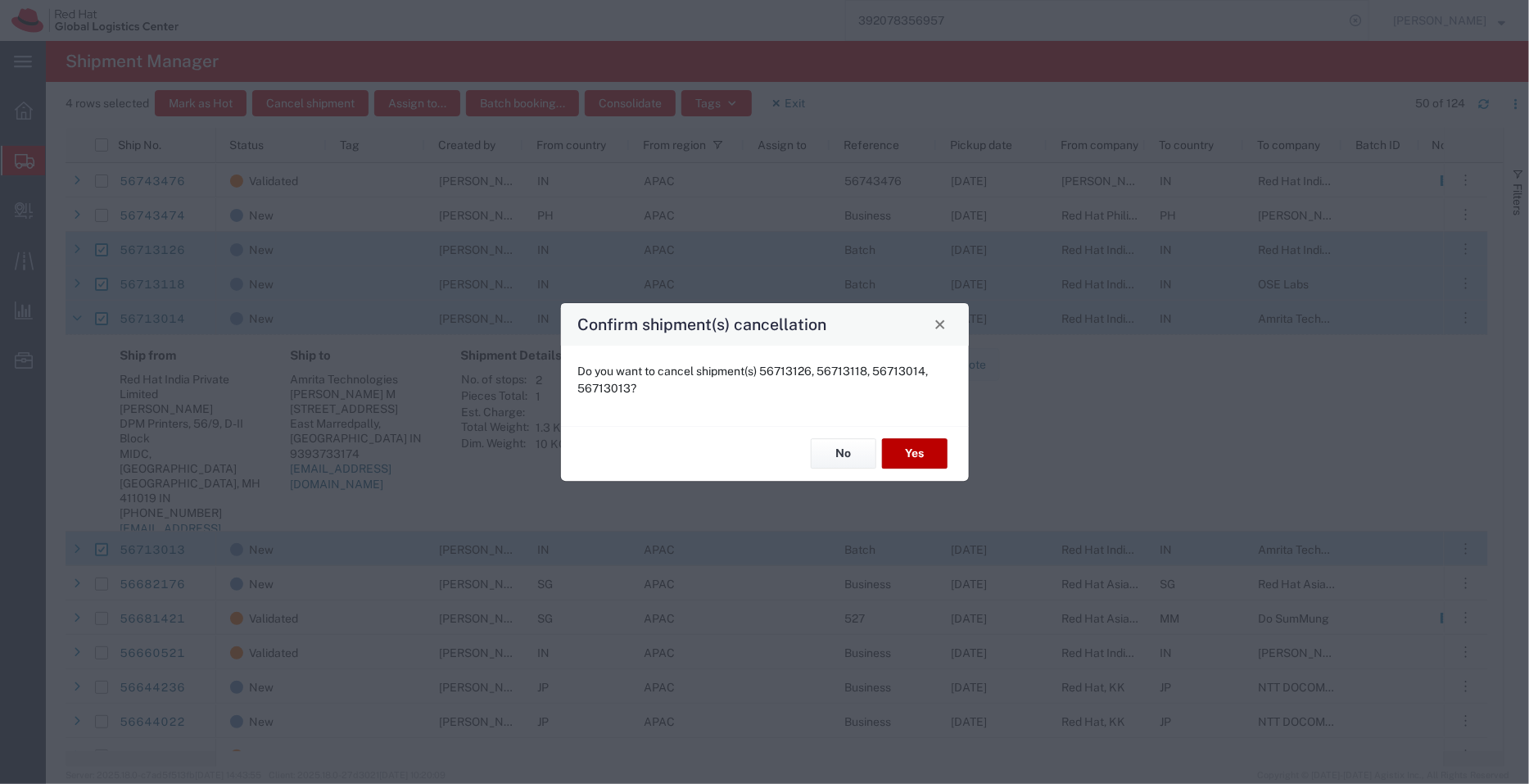
click at [909, 456] on button "Yes" at bounding box center [915, 454] width 65 height 31
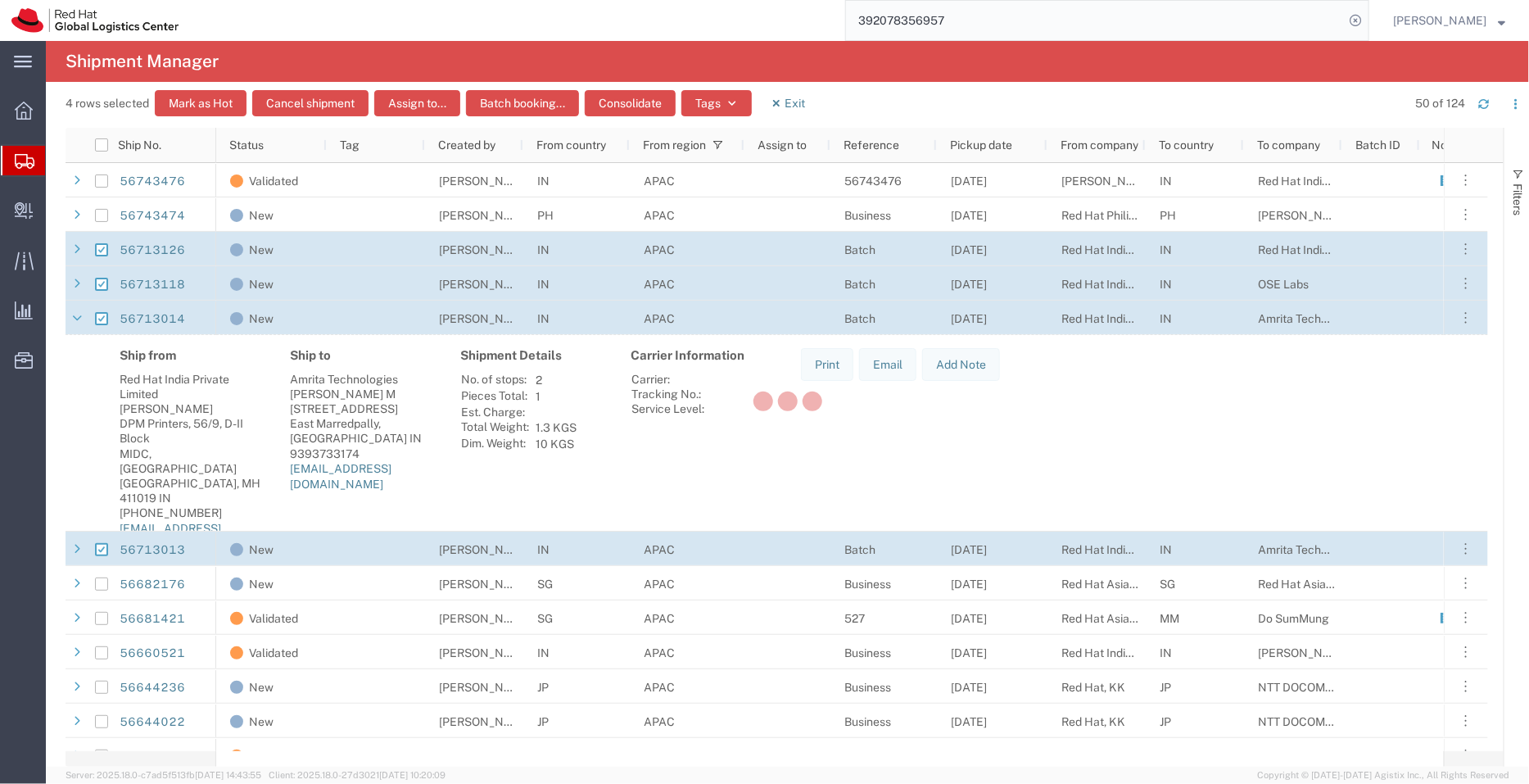
checkbox input "false"
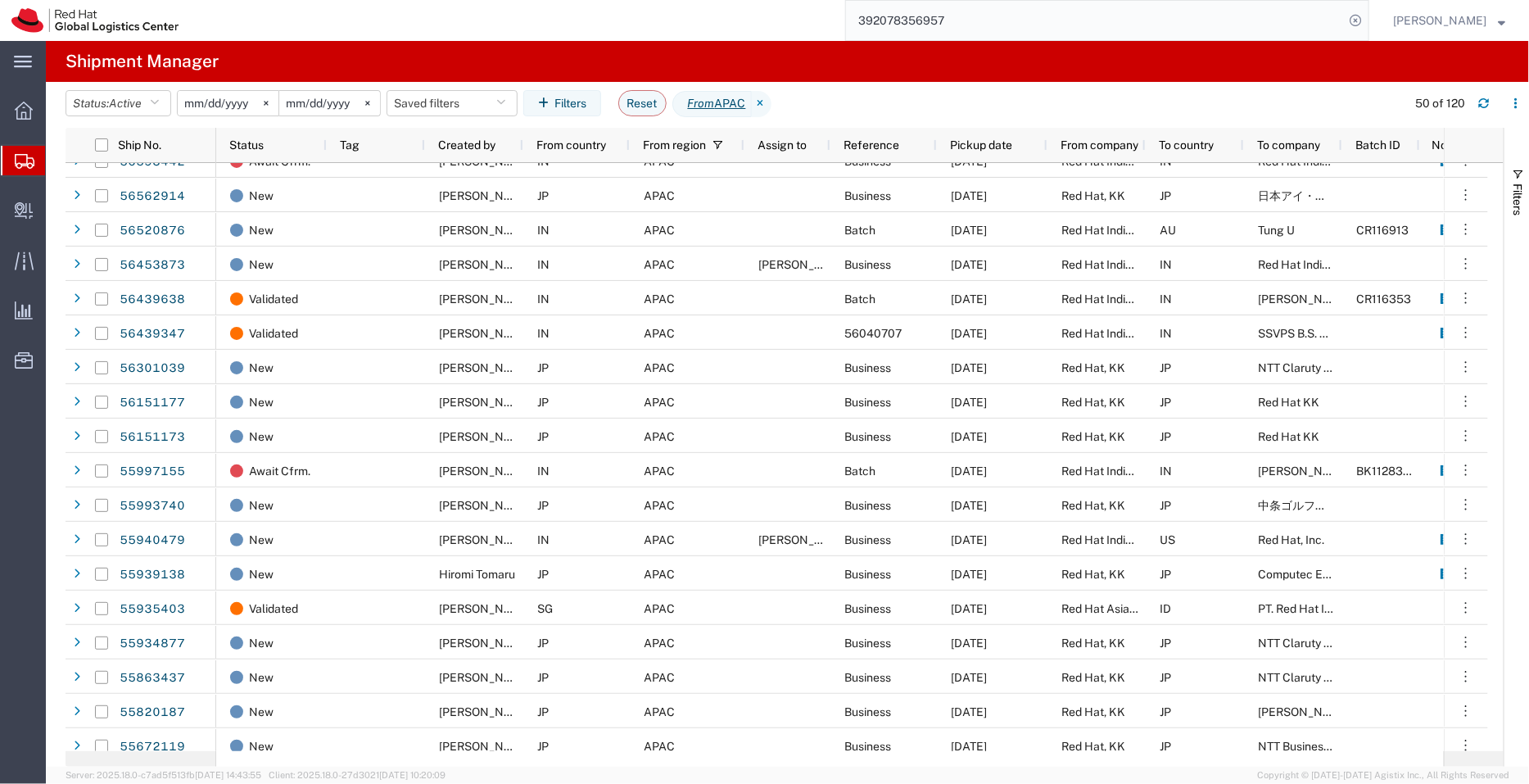
scroll to position [350, 0]
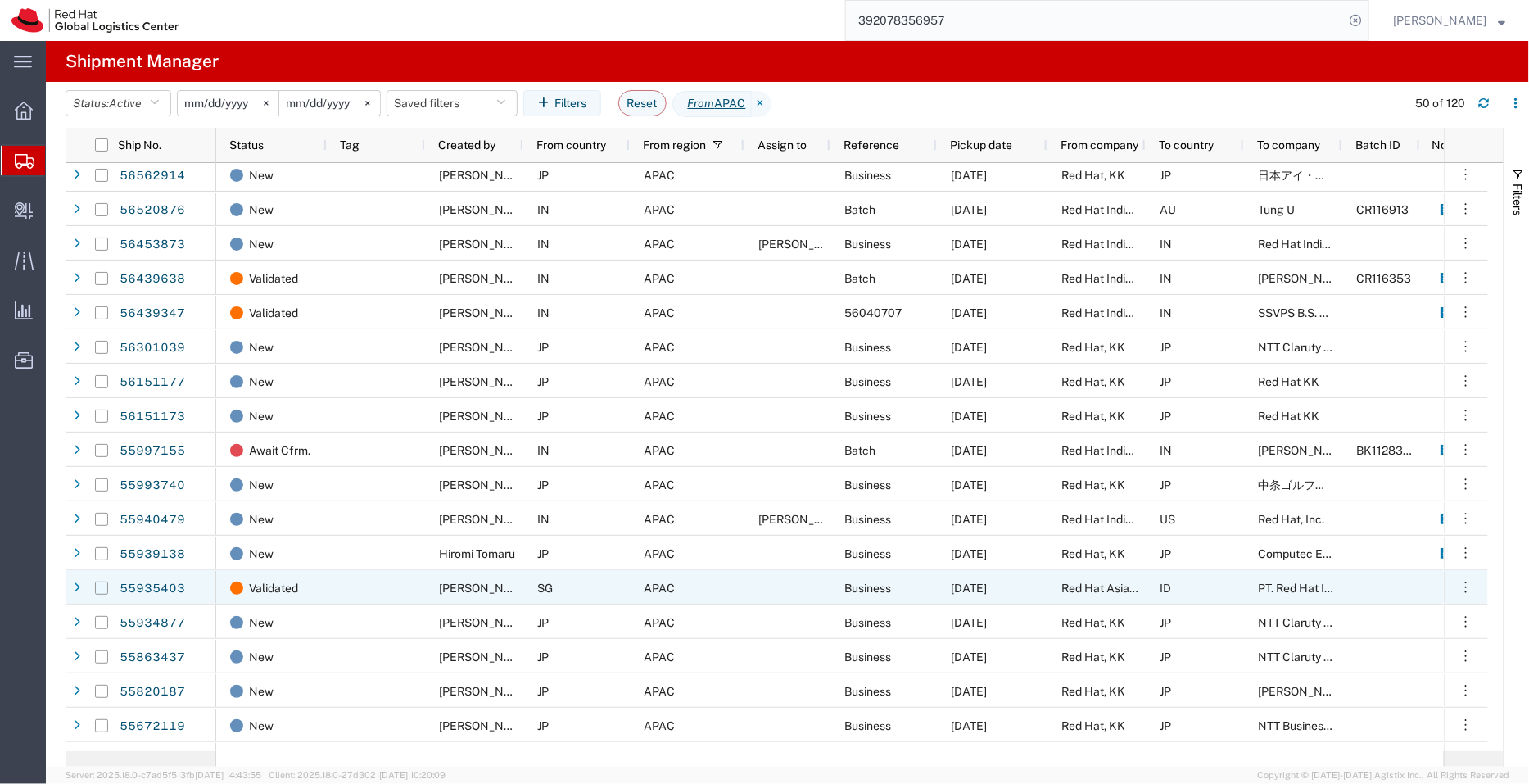
click at [102, 588] on input "Press Space to toggle row selection (unchecked)" at bounding box center [101, 587] width 13 height 13
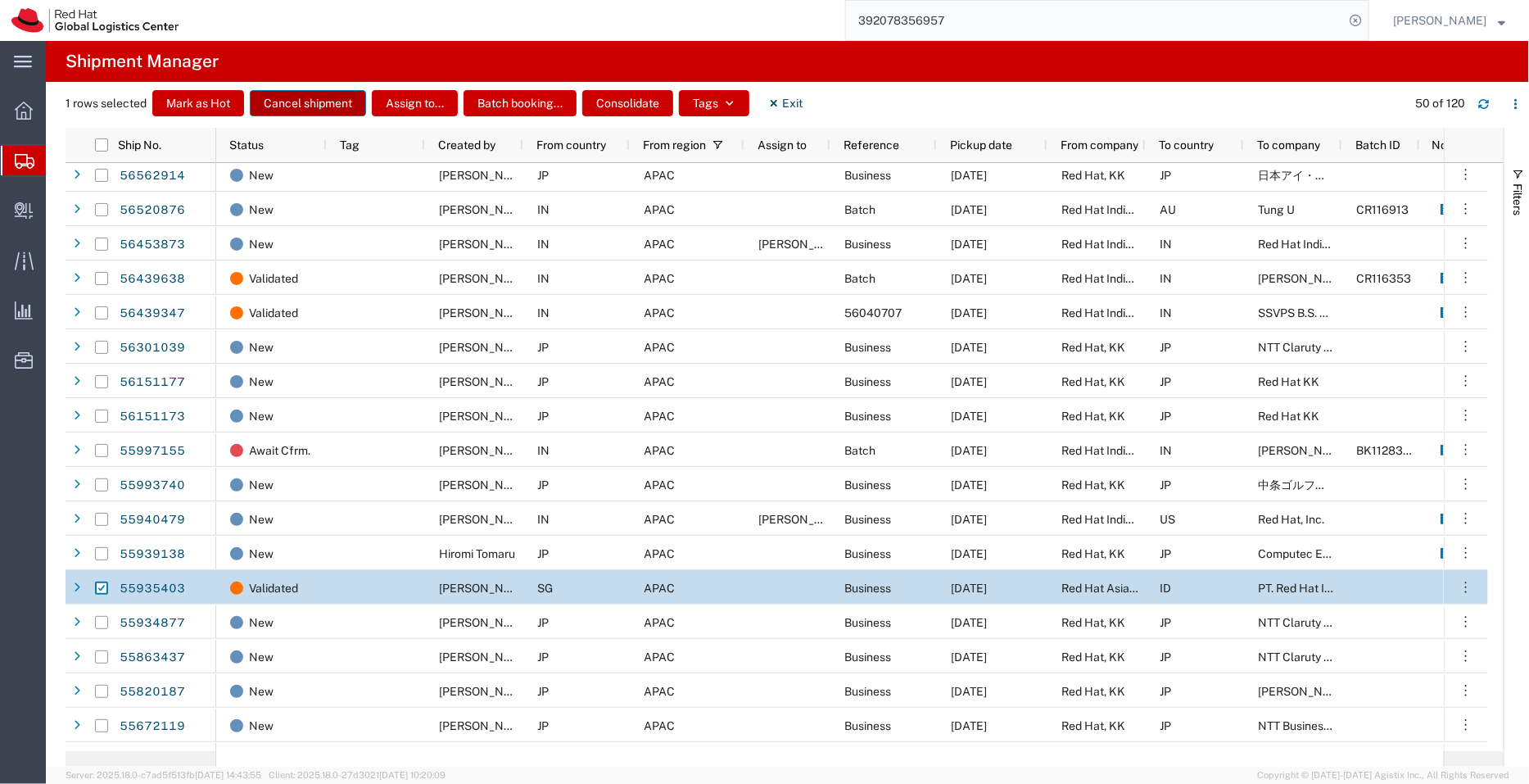
click at [321, 104] on button "Cancel shipment" at bounding box center [307, 103] width 116 height 26
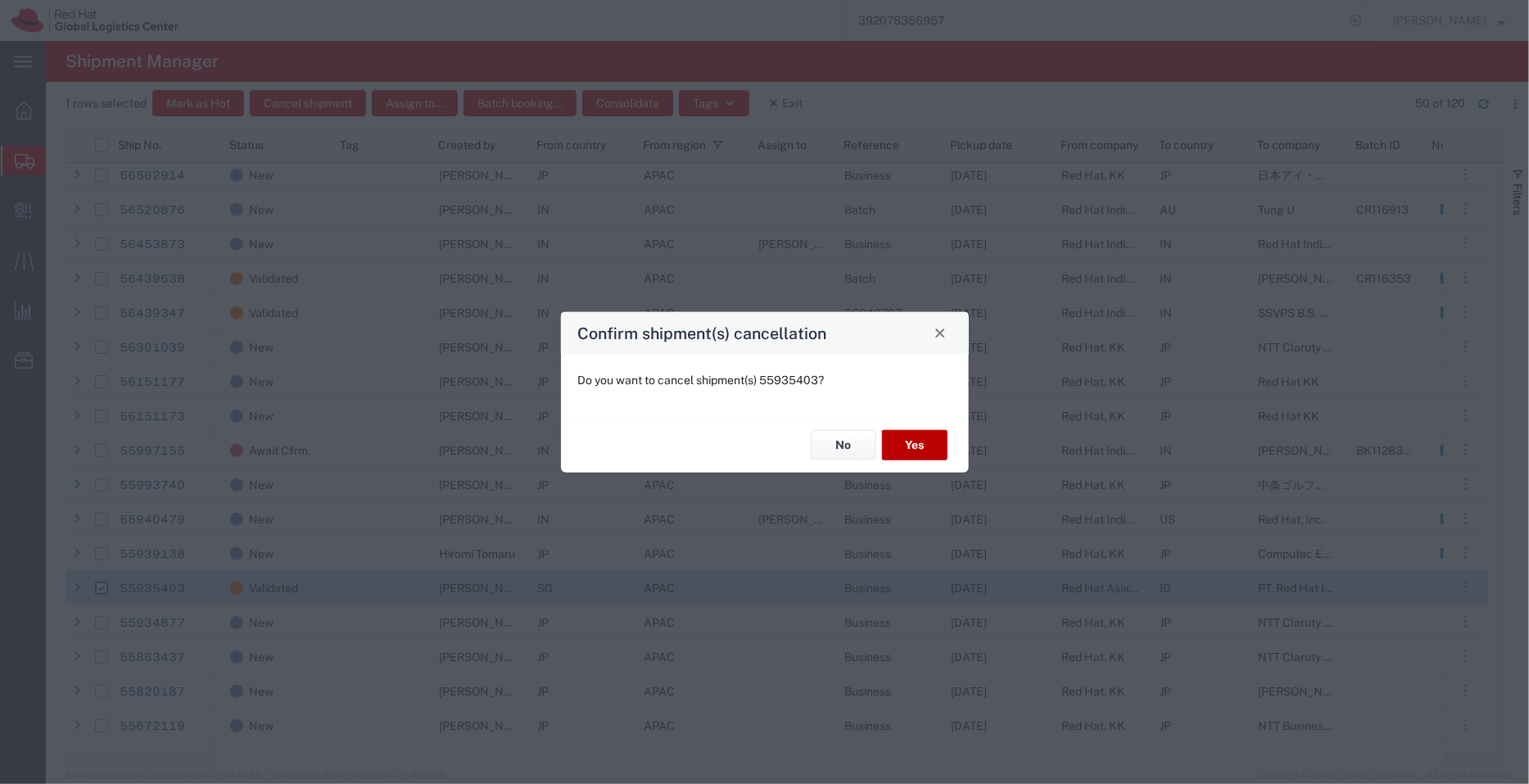
click at [929, 444] on button "Yes" at bounding box center [915, 445] width 65 height 31
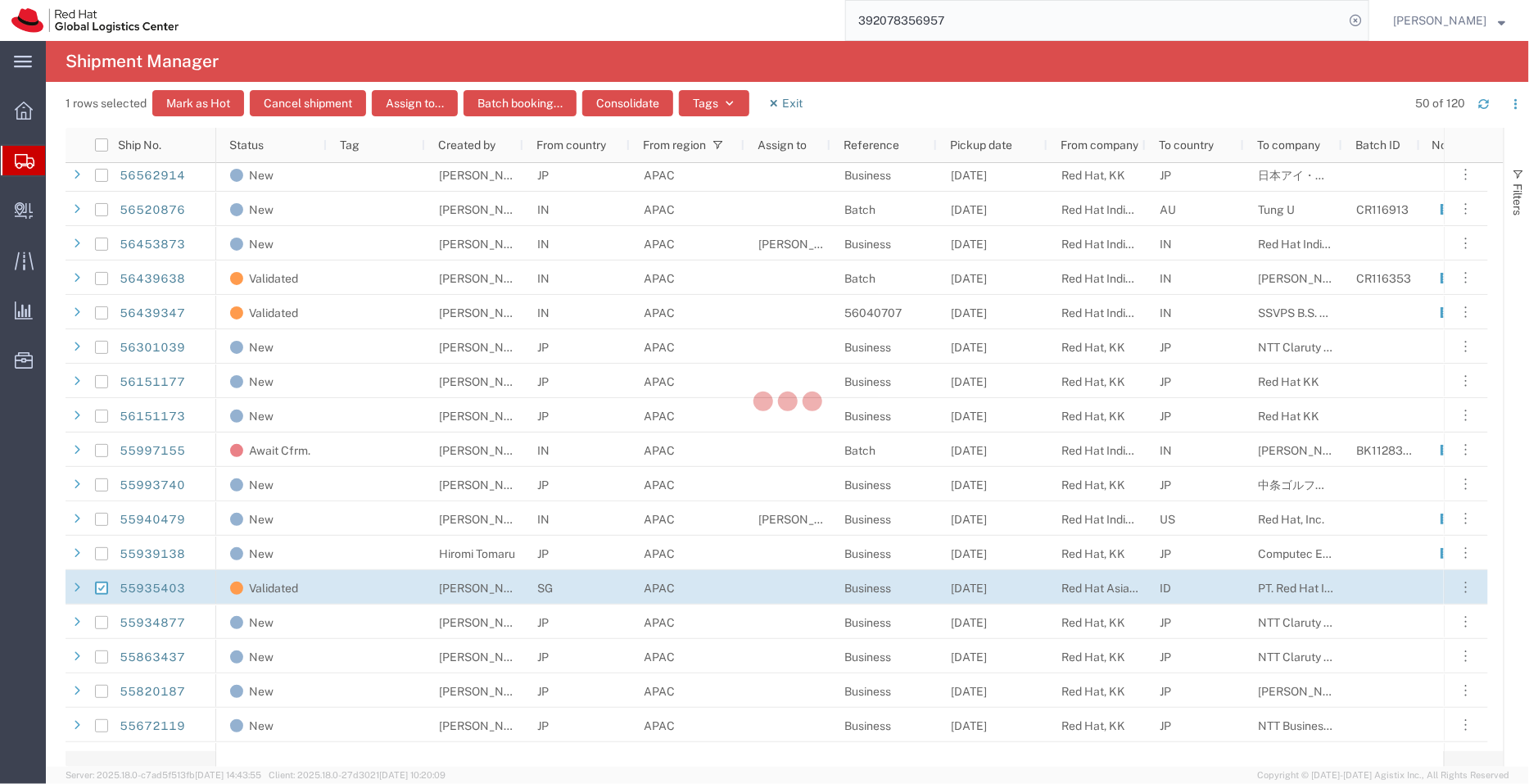
checkbox input "false"
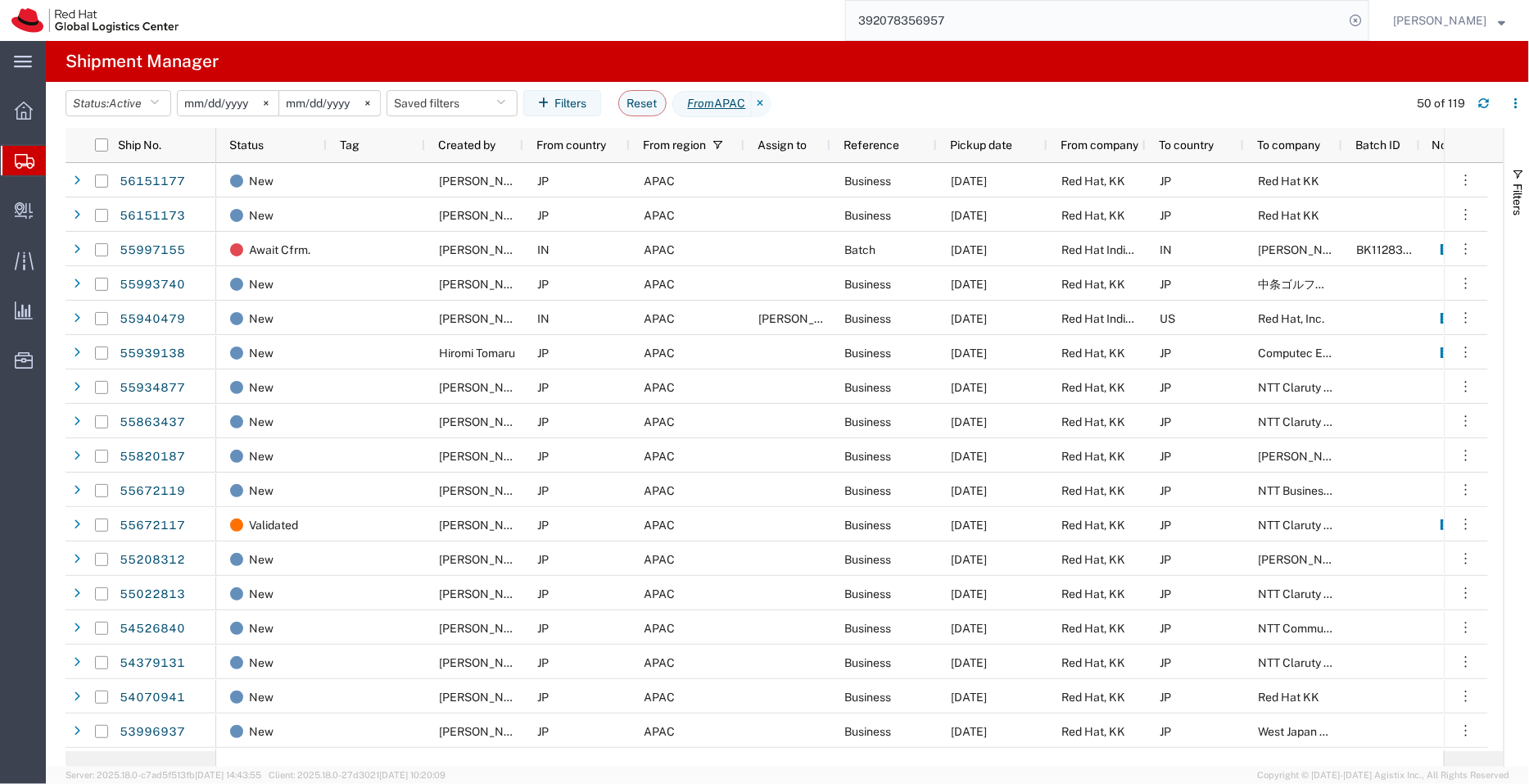
scroll to position [556, 0]
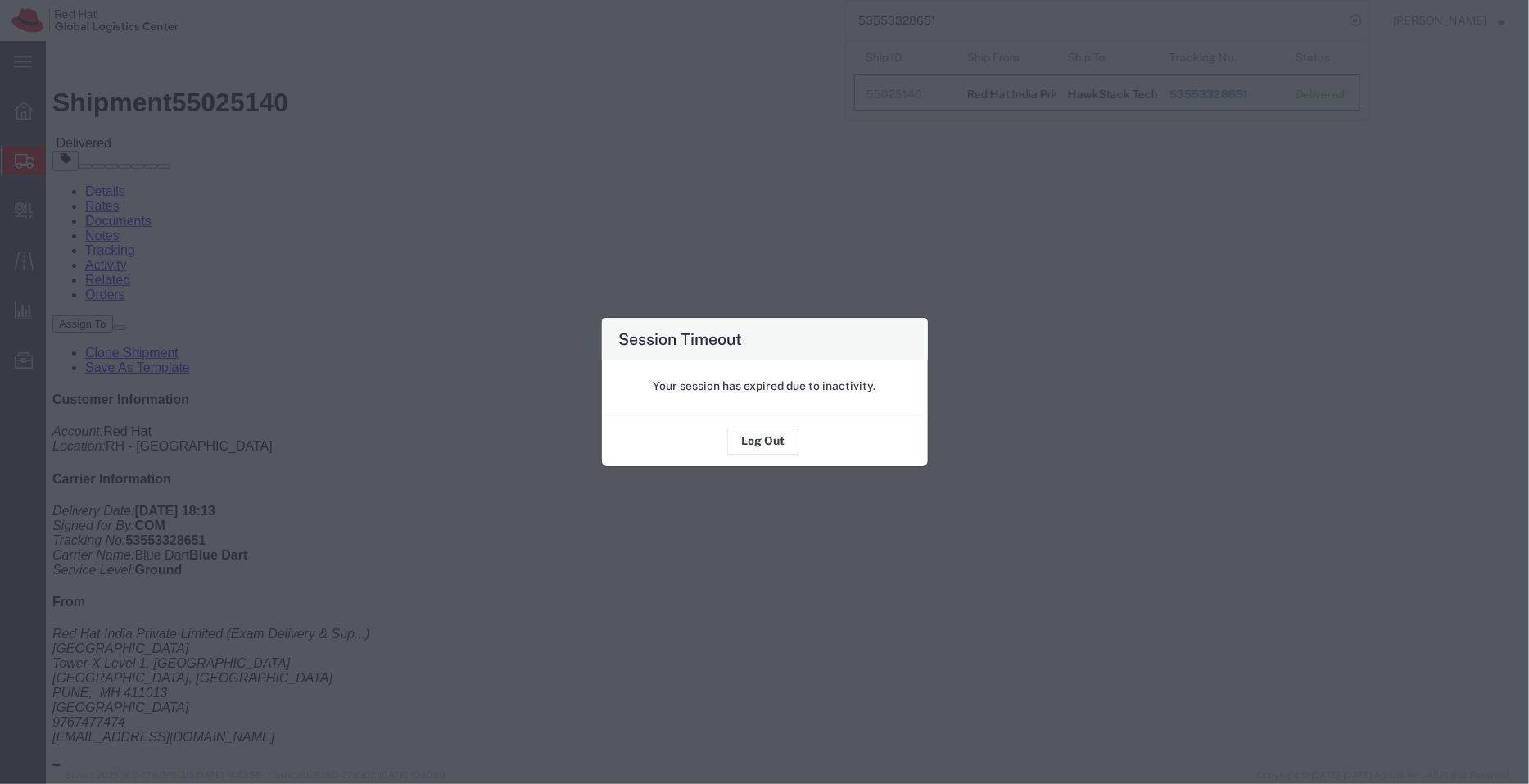
scroll to position [287, 0]
